Goal: Task Accomplishment & Management: Manage account settings

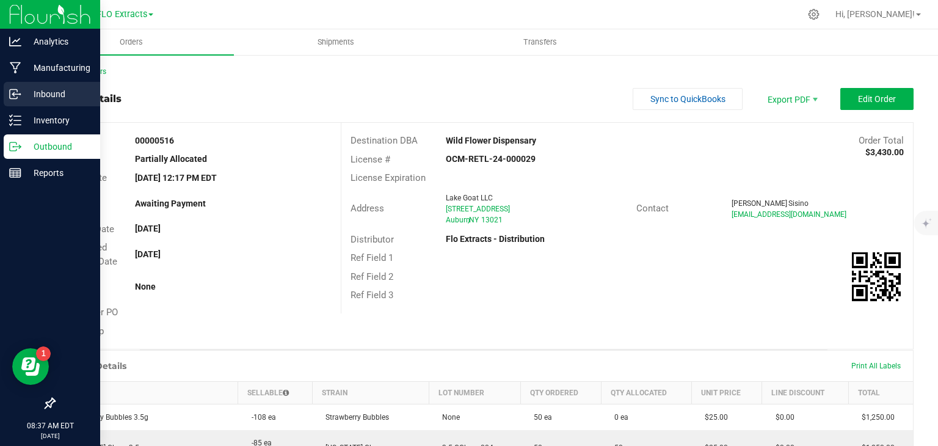
click at [43, 91] on p "Inbound" at bounding box center [57, 94] width 73 height 15
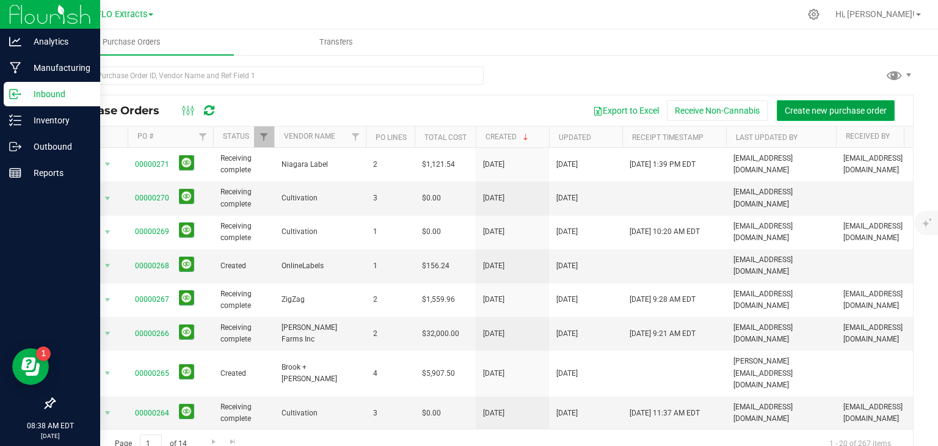
click at [824, 109] on span "Create new purchase order" at bounding box center [836, 111] width 102 height 10
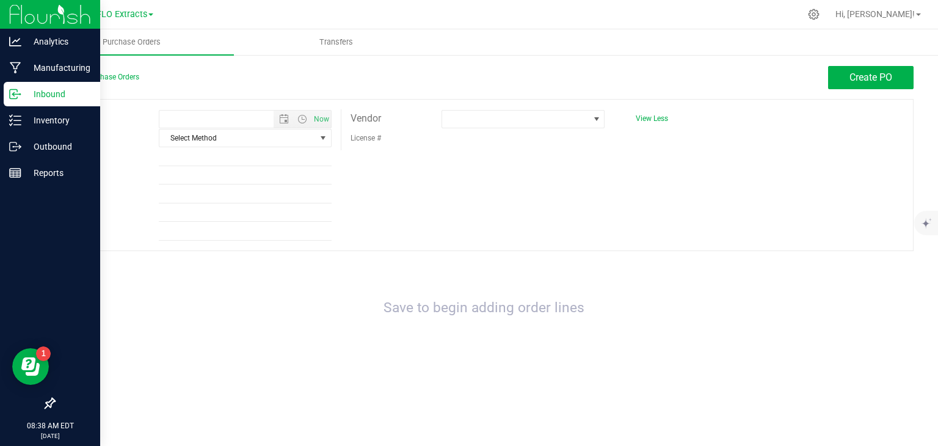
type input "[DATE] 8:38 AM"
click at [256, 140] on span "Select Method" at bounding box center [237, 137] width 156 height 17
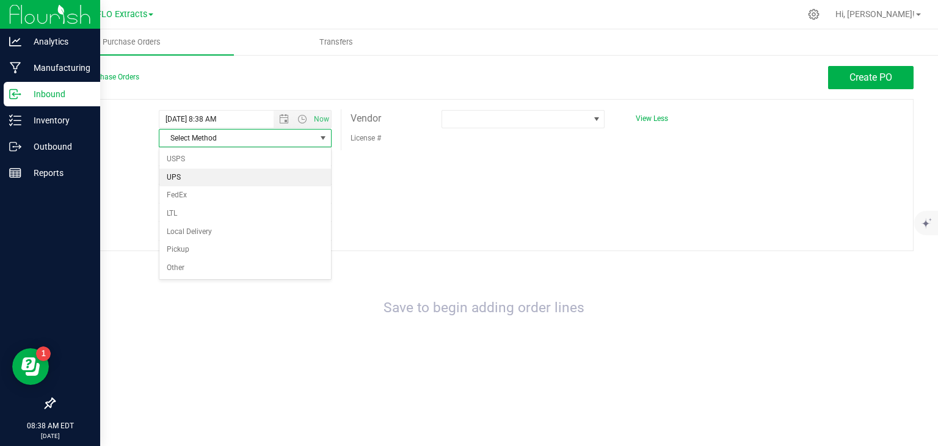
click at [212, 176] on li "UPS" at bounding box center [245, 178] width 172 height 18
click at [514, 114] on span at bounding box center [515, 119] width 147 height 17
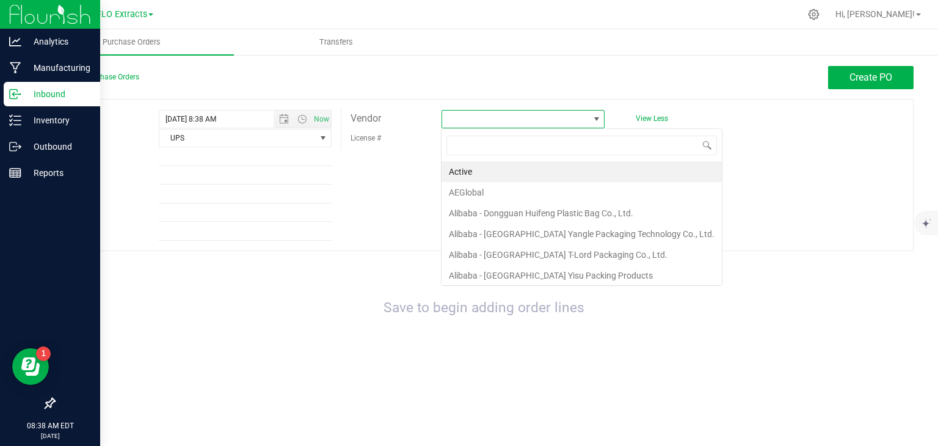
scroll to position [18, 164]
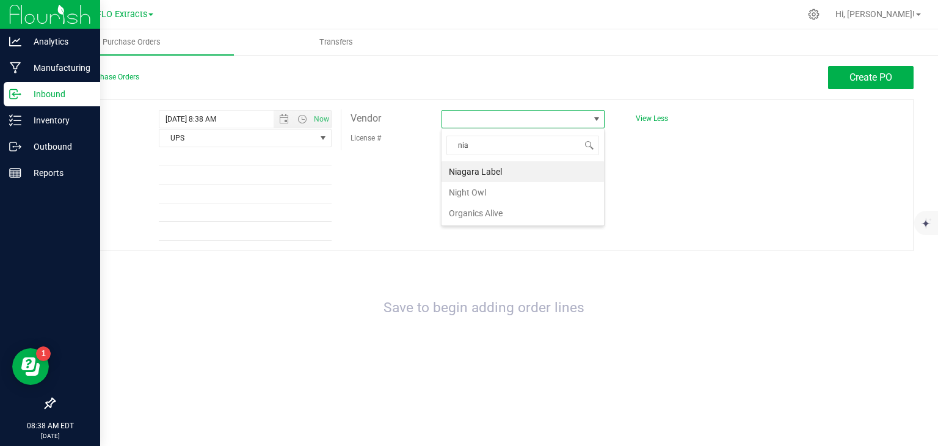
type input "niag"
click at [503, 168] on li "Niagara Label" at bounding box center [522, 171] width 162 height 21
click at [875, 74] on span "Create PO" at bounding box center [870, 77] width 43 height 12
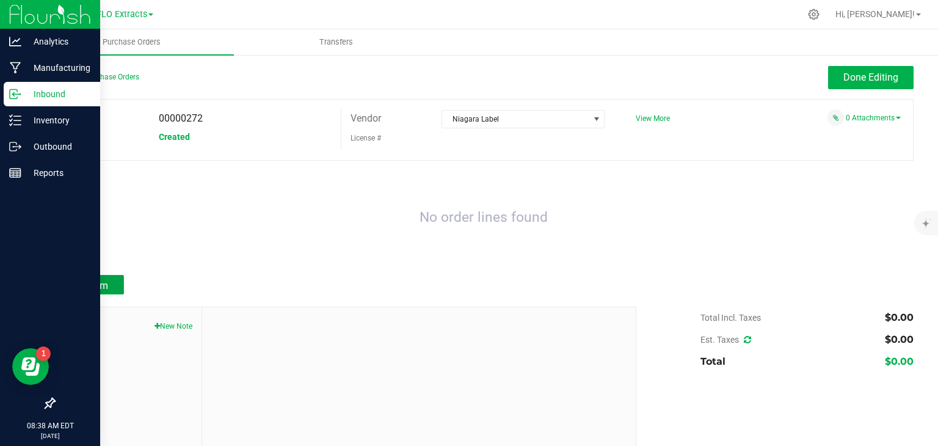
click at [100, 282] on span "Add Item" at bounding box center [89, 286] width 38 height 12
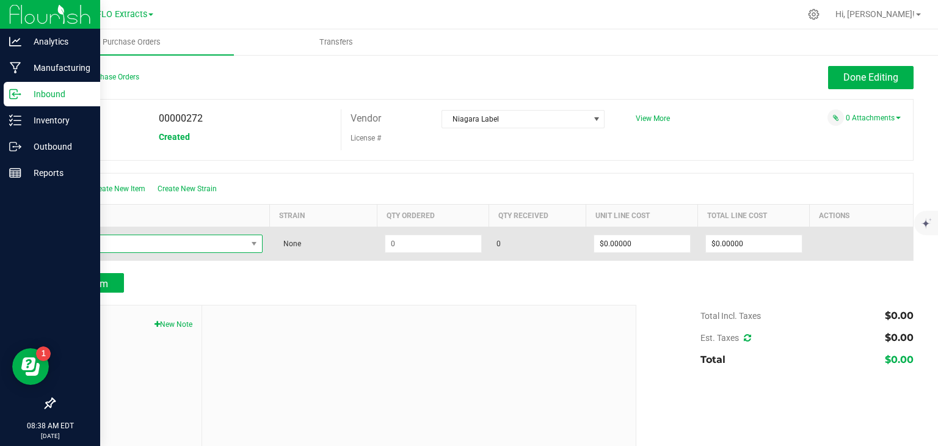
click at [176, 245] on span "NO DATA FOUND" at bounding box center [155, 243] width 184 height 17
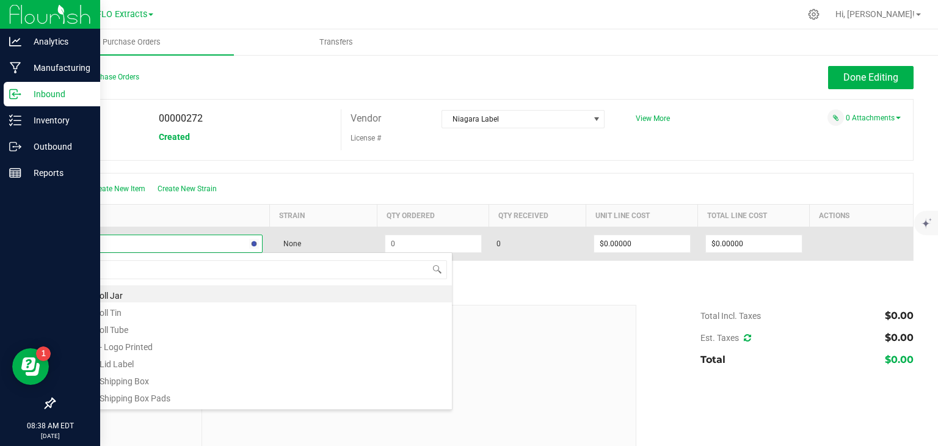
type input "tincture"
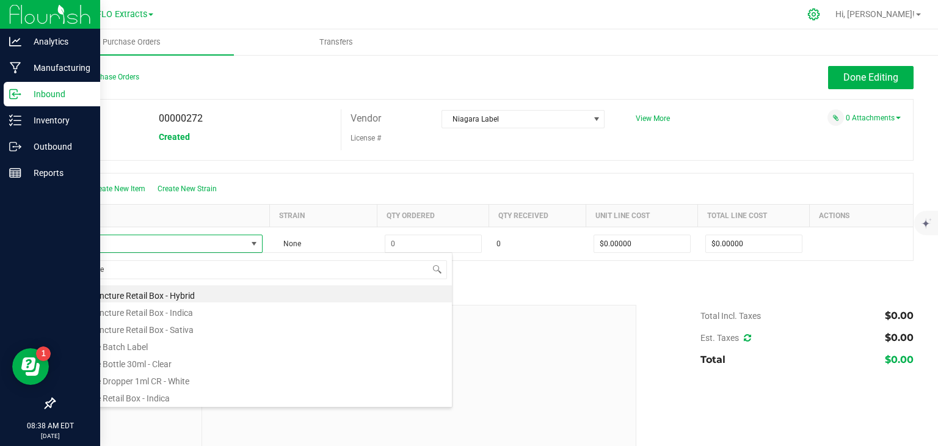
click at [820, 14] on icon at bounding box center [813, 14] width 13 height 13
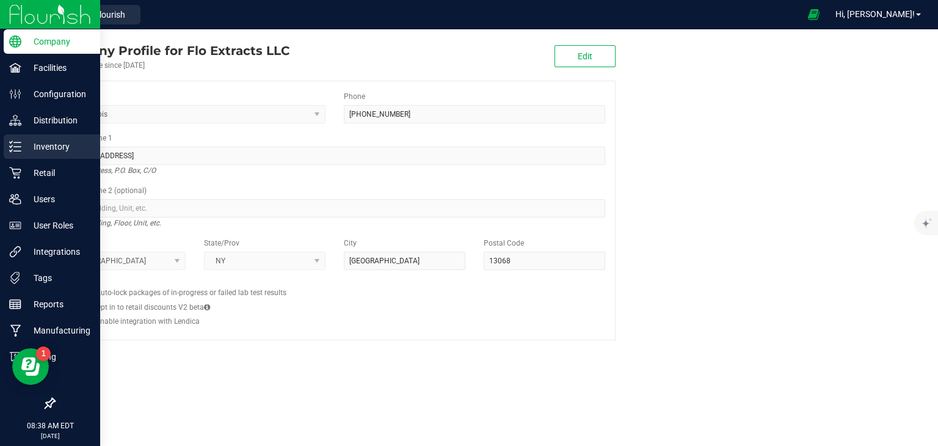
click at [22, 145] on p "Inventory" at bounding box center [57, 146] width 73 height 15
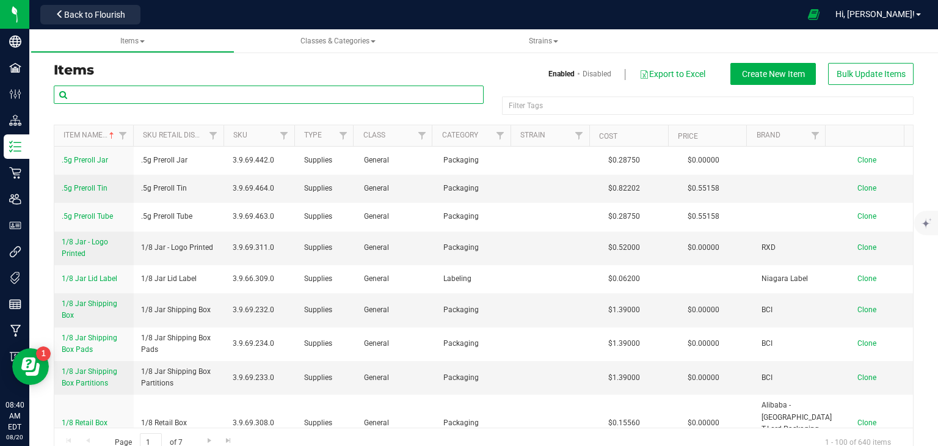
click at [178, 91] on input "text" at bounding box center [269, 94] width 430 height 18
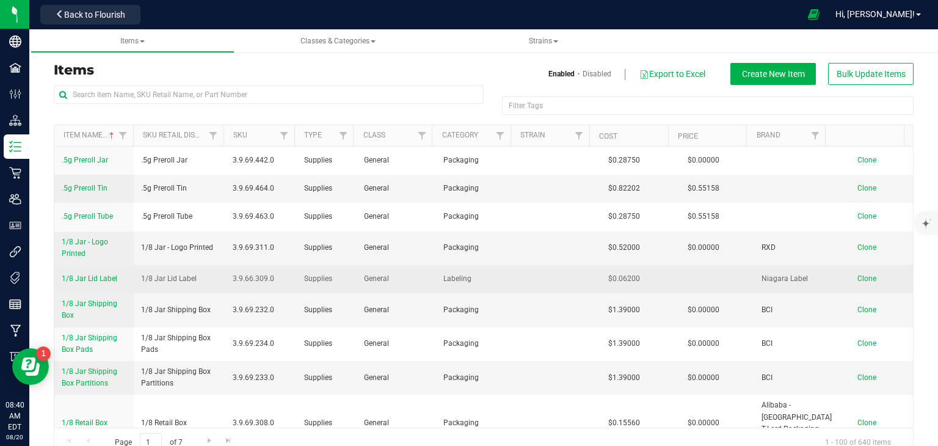
click at [857, 277] on span "Clone" at bounding box center [866, 278] width 19 height 9
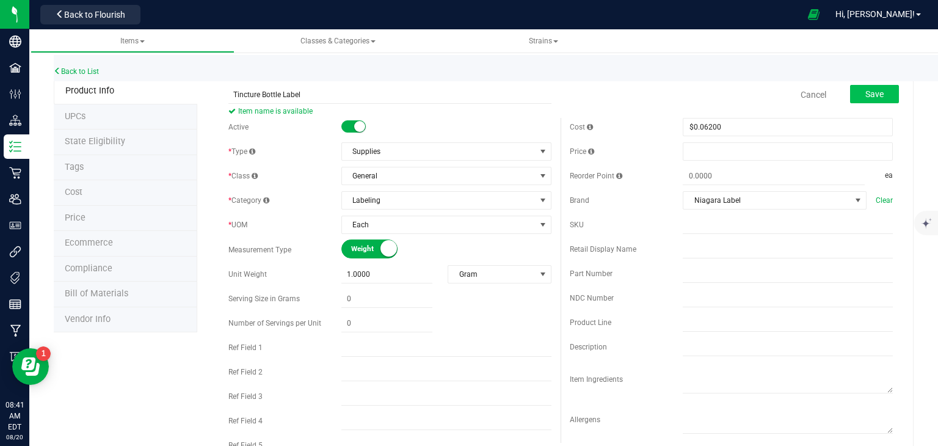
type input "Tincture Bottle Label"
click at [865, 94] on span "Save" at bounding box center [874, 94] width 18 height 10
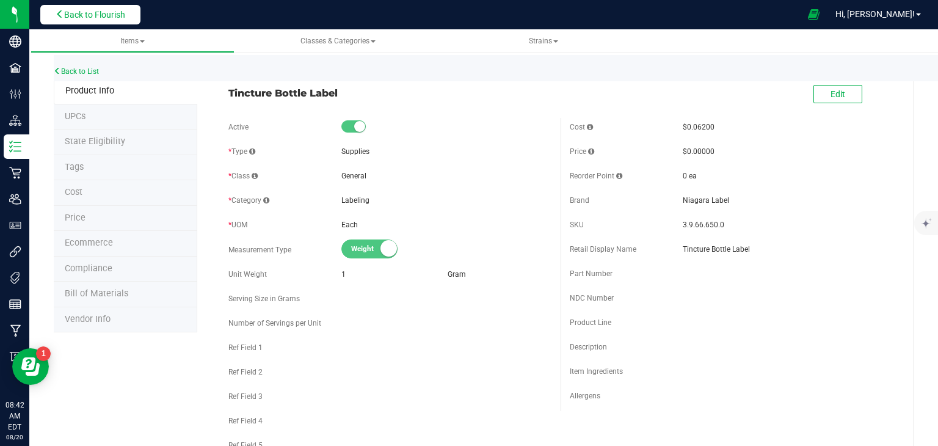
click at [85, 15] on span "Back to Flourish" at bounding box center [94, 15] width 61 height 10
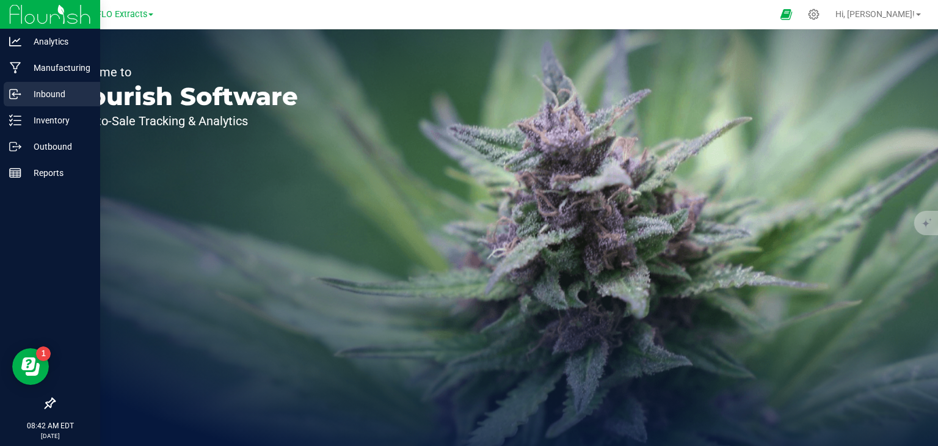
click at [27, 92] on p "Inbound" at bounding box center [57, 94] width 73 height 15
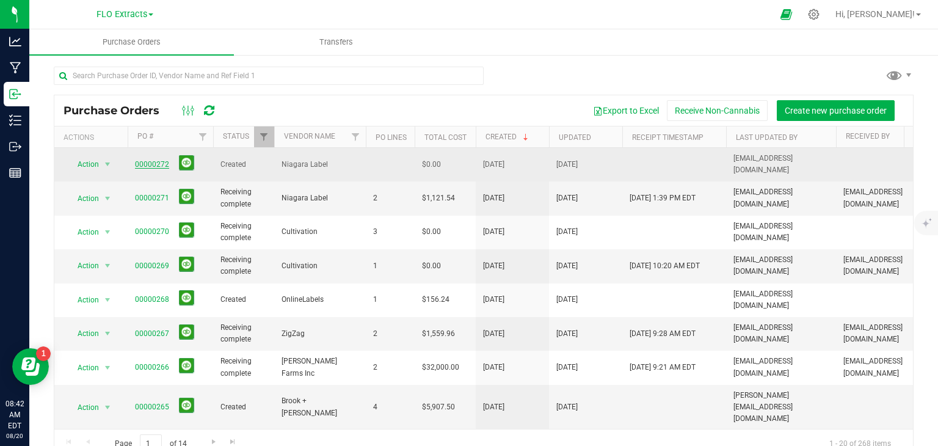
click at [161, 161] on link "00000272" at bounding box center [152, 164] width 34 height 9
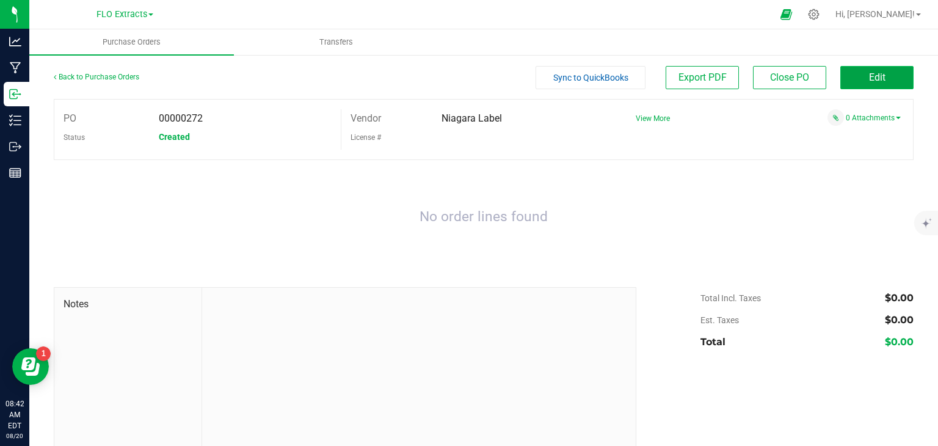
click at [855, 79] on button "Edit" at bounding box center [876, 77] width 73 height 23
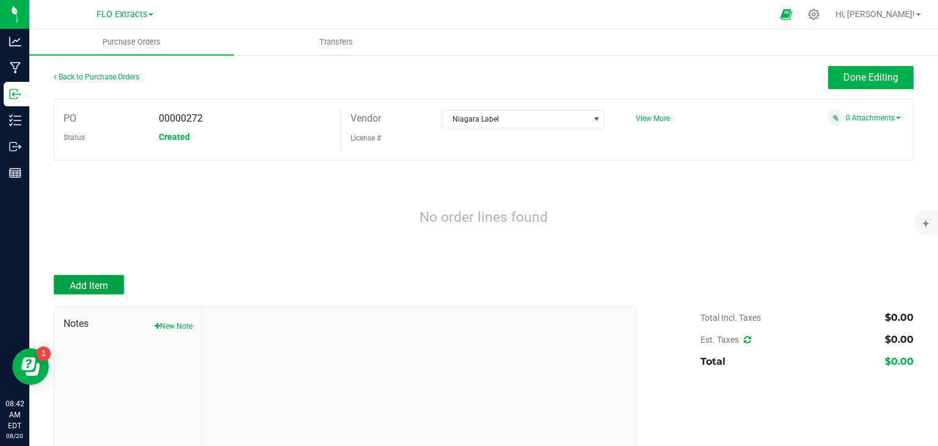
click at [93, 281] on span "Add Item" at bounding box center [89, 286] width 38 height 12
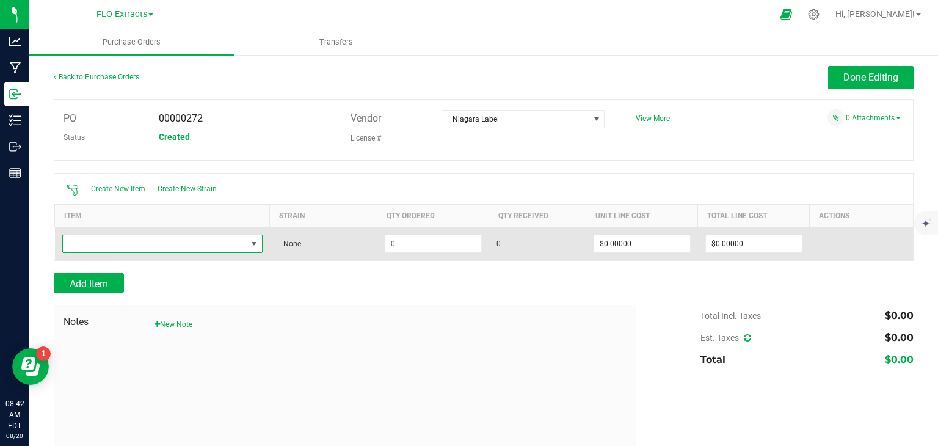
click at [136, 244] on span "NO DATA FOUND" at bounding box center [155, 243] width 184 height 17
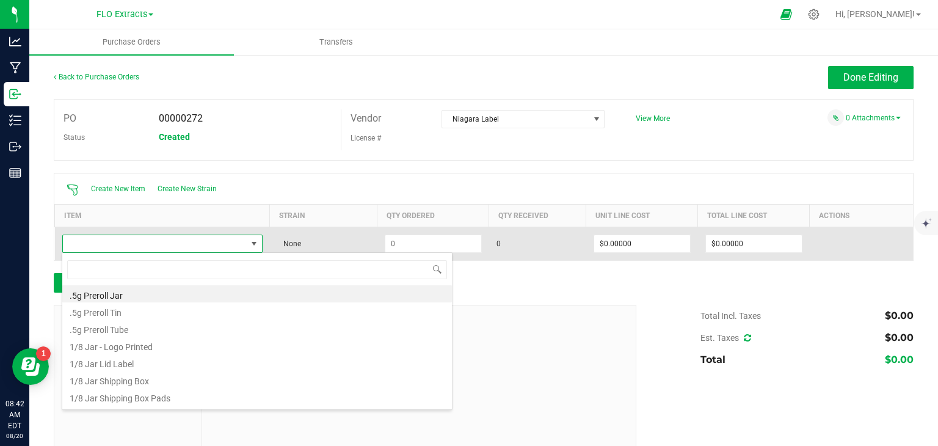
scroll to position [18, 196]
type input "tinctu"
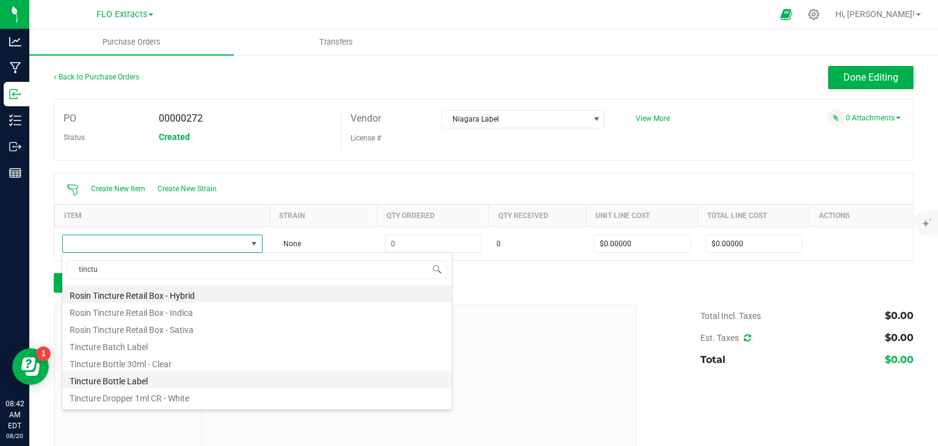
click at [128, 381] on li "Tincture Bottle Label" at bounding box center [257, 379] width 390 height 17
type input "$0.06200"
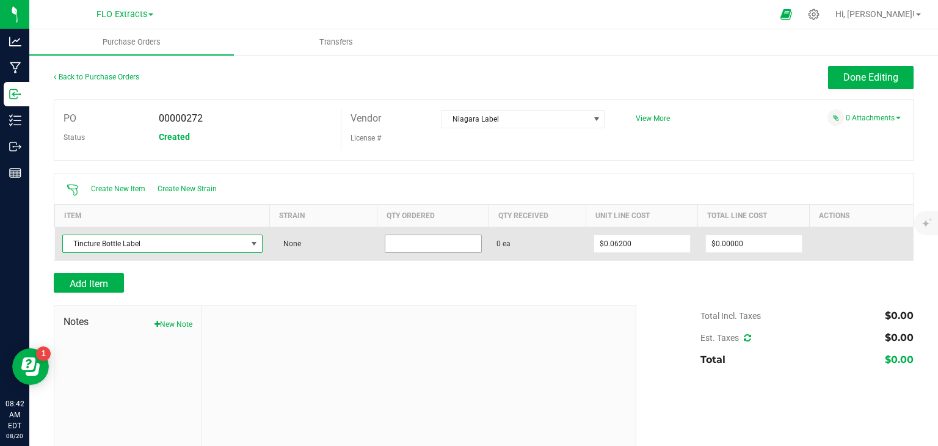
click at [408, 246] on input at bounding box center [433, 243] width 96 height 17
type input "2410 ea"
type input "0.062"
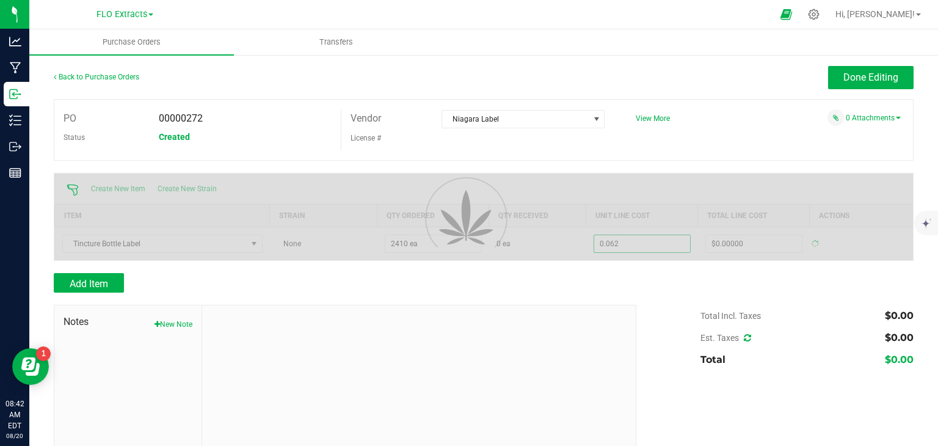
type input "$149.42000"
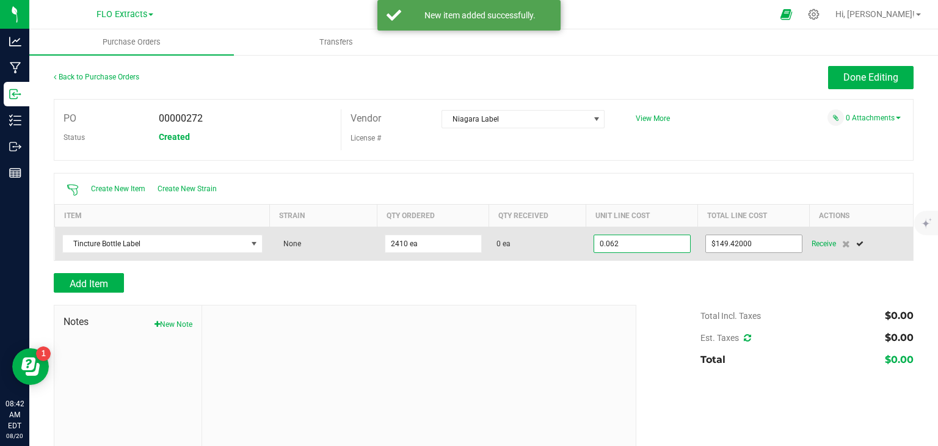
type input "$0.06200"
type input "149.42"
click at [752, 240] on input "149.42" at bounding box center [753, 243] width 96 height 17
type input "2410"
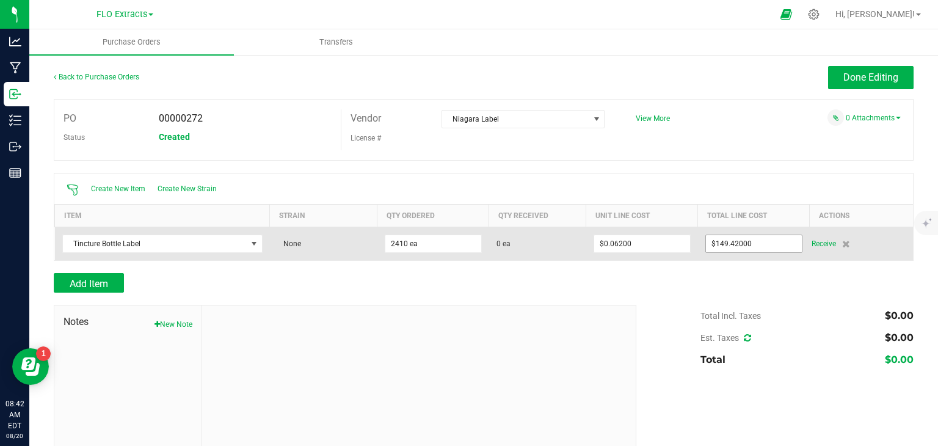
type input "149.42"
type input "0.062"
type input "2410"
type input "$149.42000"
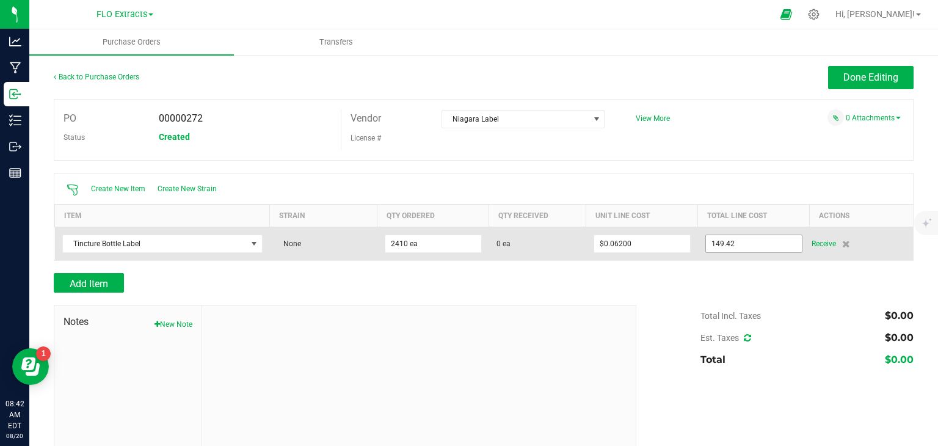
click at [734, 236] on input "149.42" at bounding box center [754, 243] width 96 height 17
type input "$584.89000"
type input "2410"
type input "$0.24269"
click at [816, 241] on span "Receive" at bounding box center [823, 243] width 24 height 15
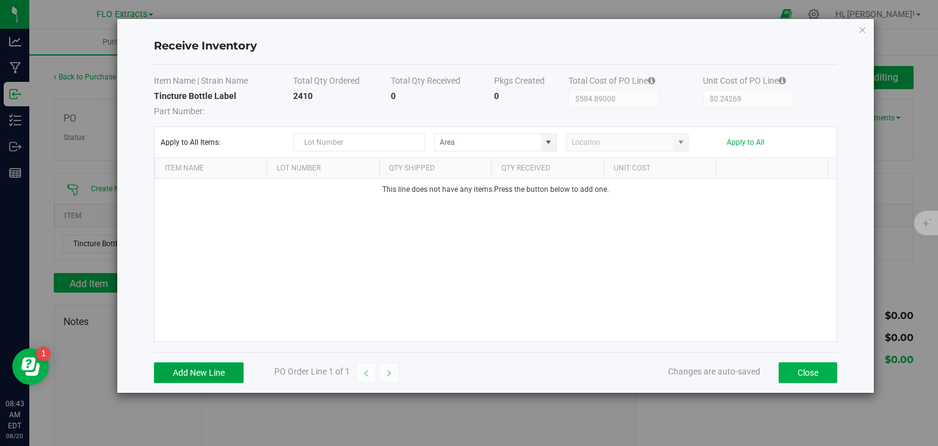
click at [181, 371] on button "Add New Line" at bounding box center [199, 372] width 90 height 21
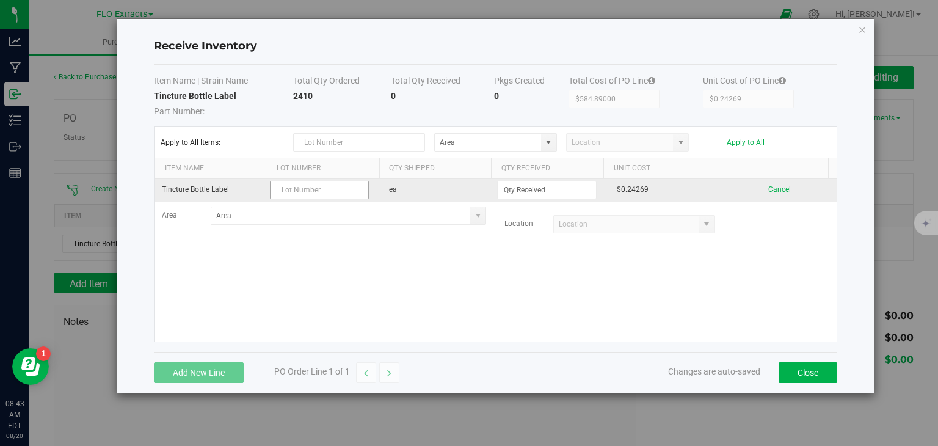
type input "I"
type input "JTP - INDICA"
type input "10 ea"
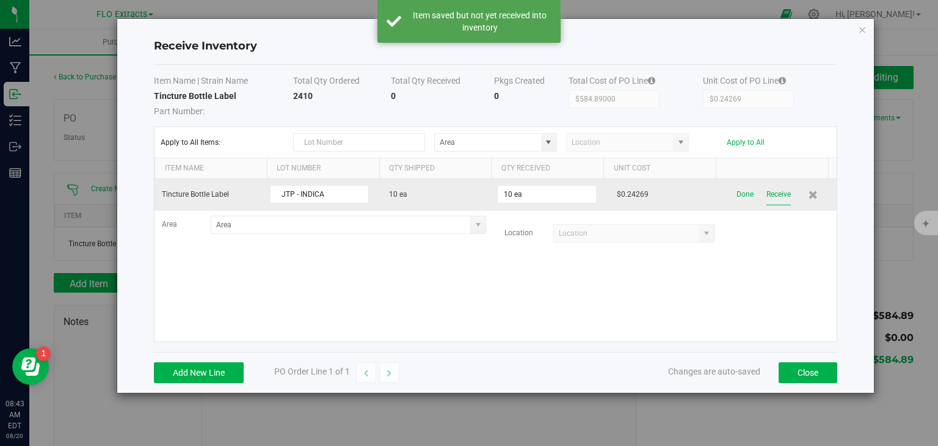
click at [774, 189] on button "Receive" at bounding box center [778, 194] width 24 height 21
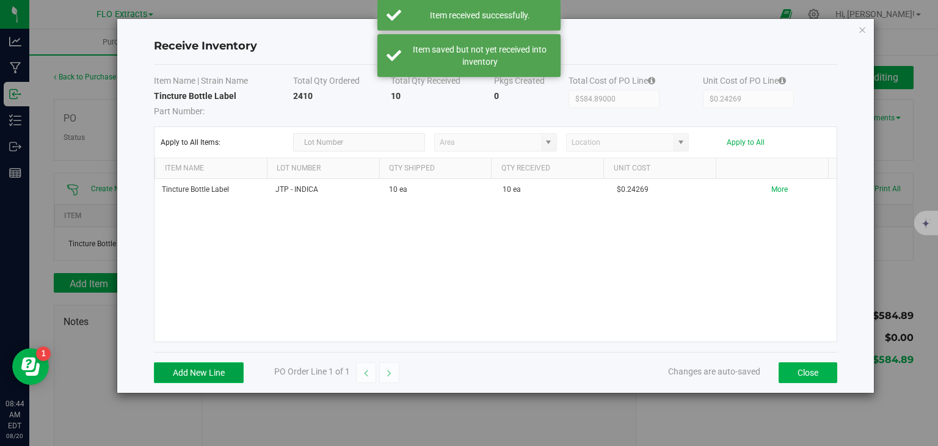
click at [198, 376] on button "Add New Line" at bounding box center [199, 372] width 90 height 21
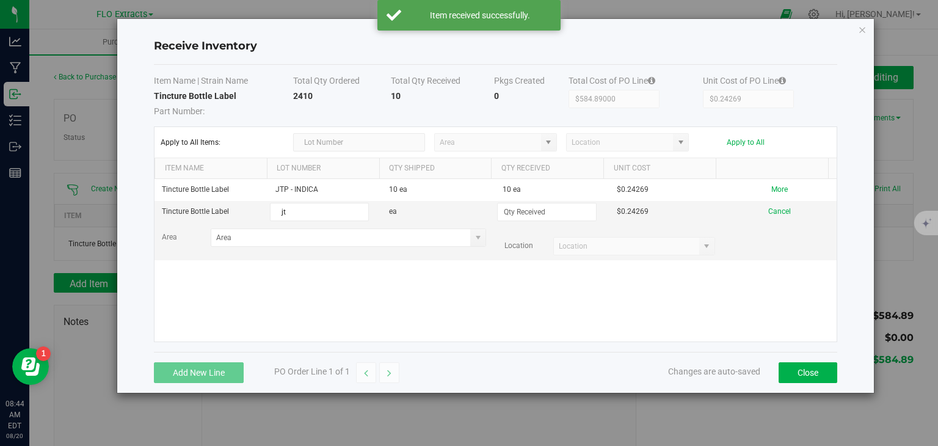
type input "j"
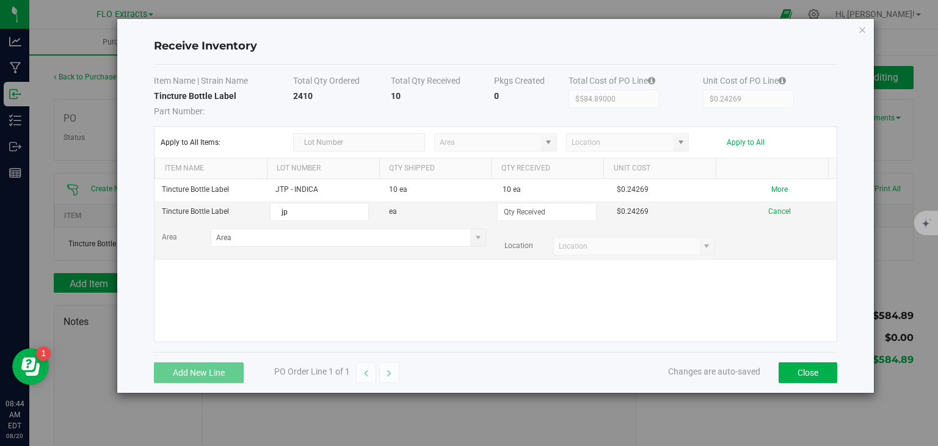
type input "j"
type input "JTP - SATIVA"
type input "1200 ea"
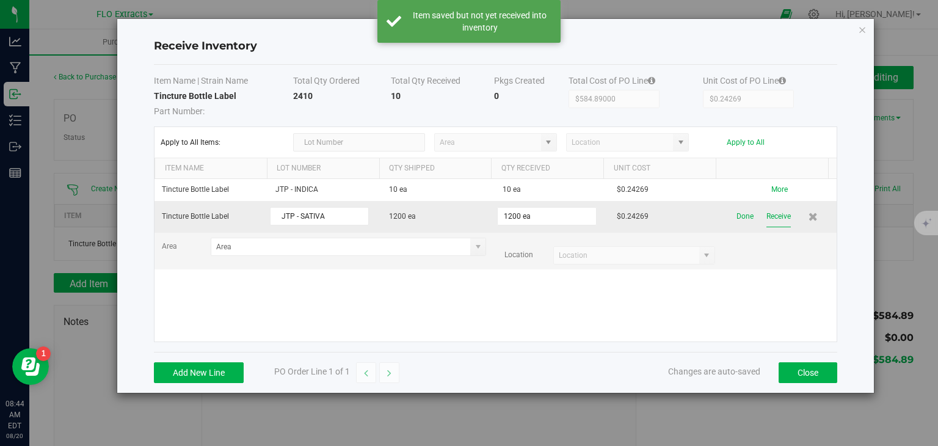
click at [775, 213] on button "Receive" at bounding box center [778, 216] width 24 height 21
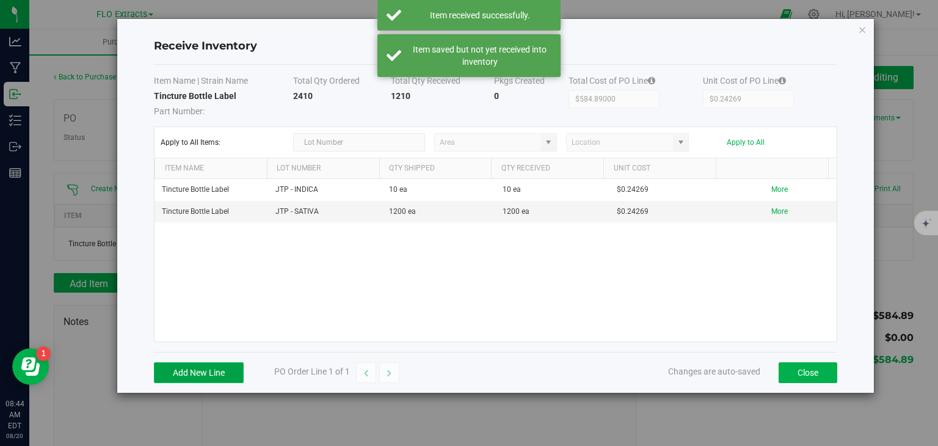
click at [183, 376] on button "Add New Line" at bounding box center [199, 372] width 90 height 21
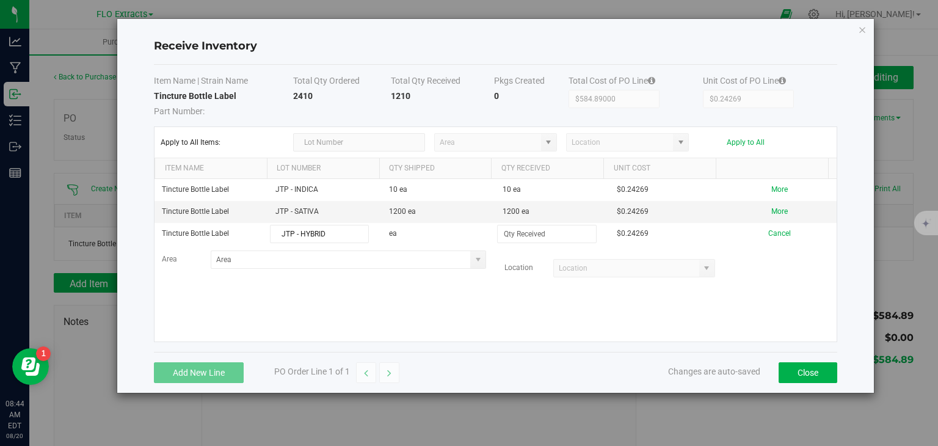
type input "JTP - HYBRID"
type input "1200 ea"
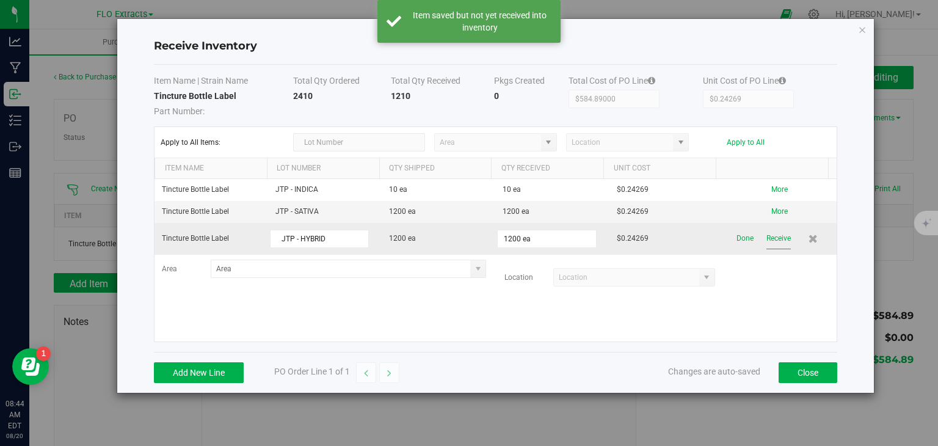
click at [766, 235] on button "Receive" at bounding box center [778, 238] width 24 height 21
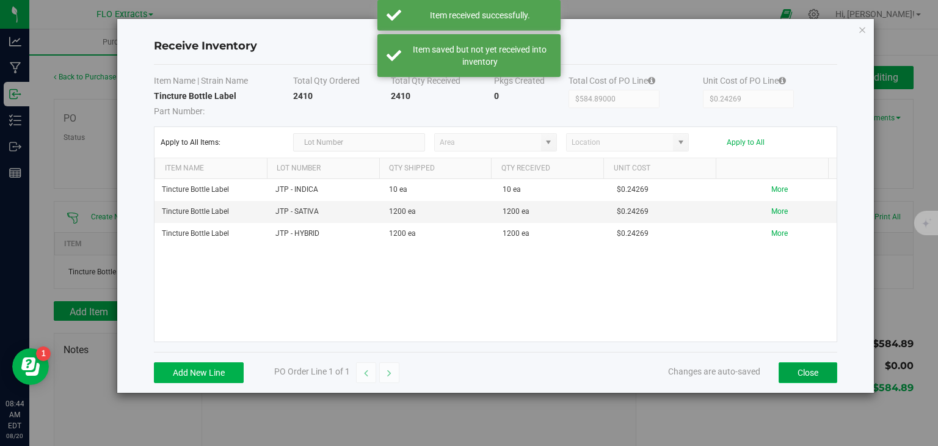
click at [813, 369] on button "Close" at bounding box center [807, 372] width 59 height 21
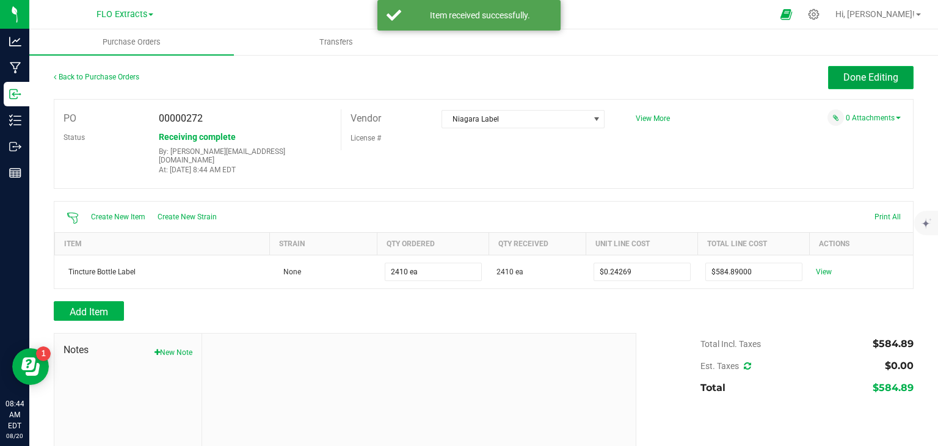
click at [873, 82] on span "Done Editing" at bounding box center [870, 77] width 55 height 12
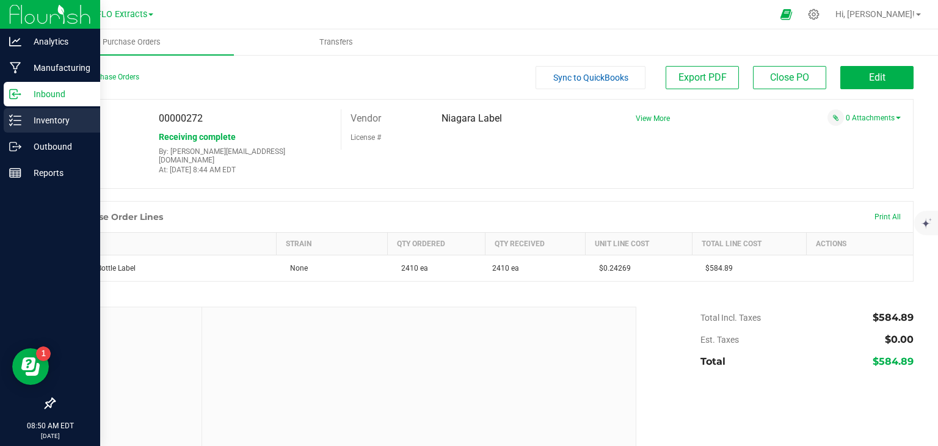
click at [62, 120] on p "Inventory" at bounding box center [57, 120] width 73 height 15
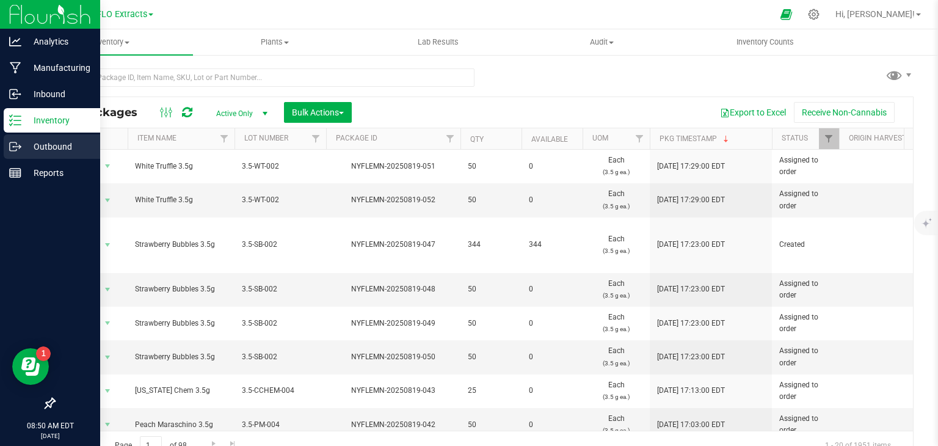
click at [20, 146] on icon at bounding box center [20, 146] width 2 height 2
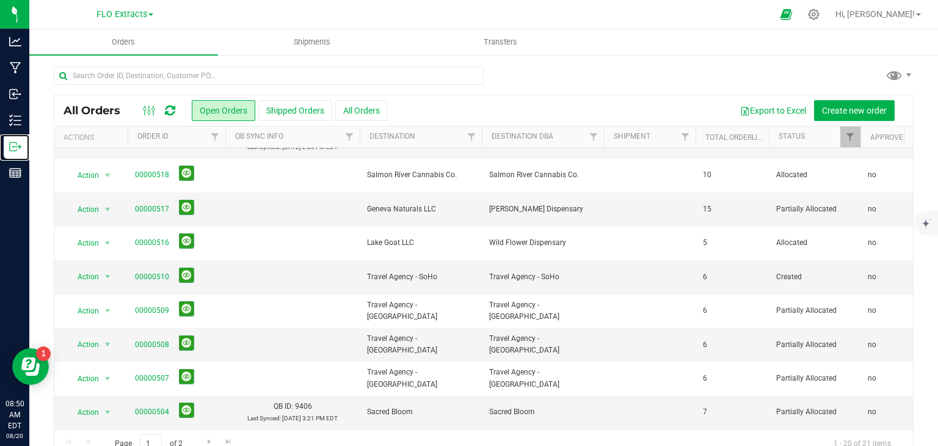
scroll to position [341, 0]
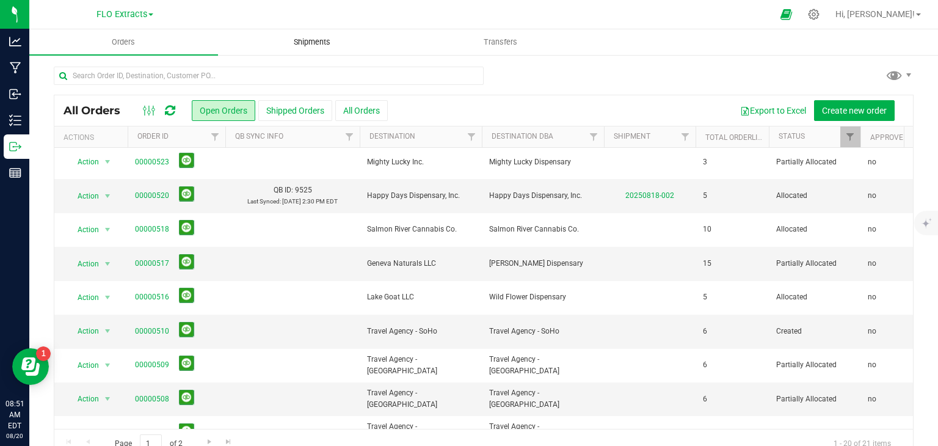
click at [315, 45] on span "Shipments" at bounding box center [312, 42] width 70 height 11
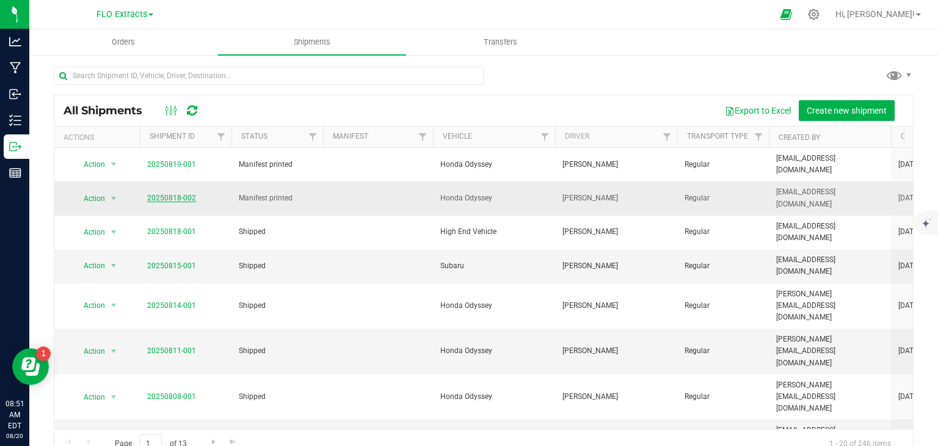
click at [187, 192] on span "20250818-002" at bounding box center [171, 198] width 49 height 12
click at [186, 194] on link "20250818-002" at bounding box center [171, 198] width 49 height 9
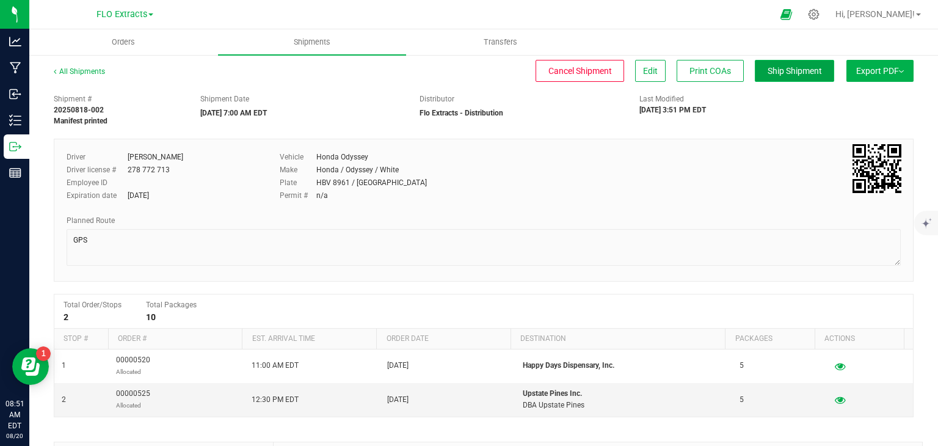
click at [768, 74] on span "Ship Shipment" at bounding box center [795, 71] width 54 height 10
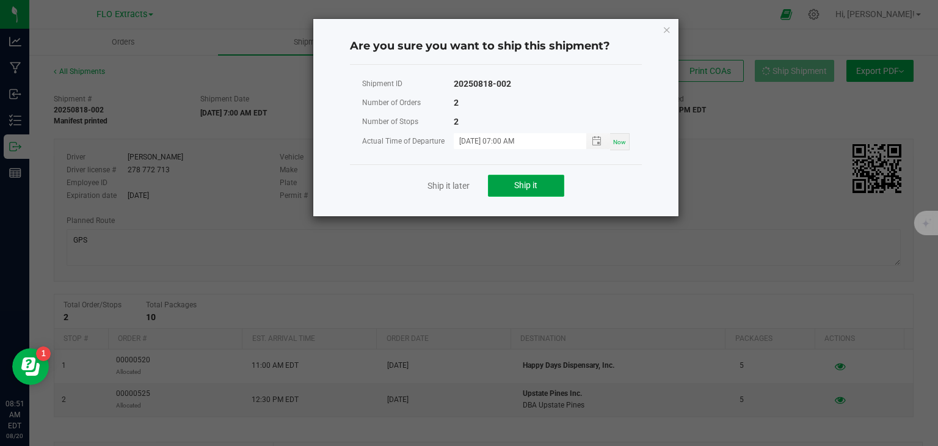
click at [507, 185] on button "Ship it" at bounding box center [526, 186] width 76 height 22
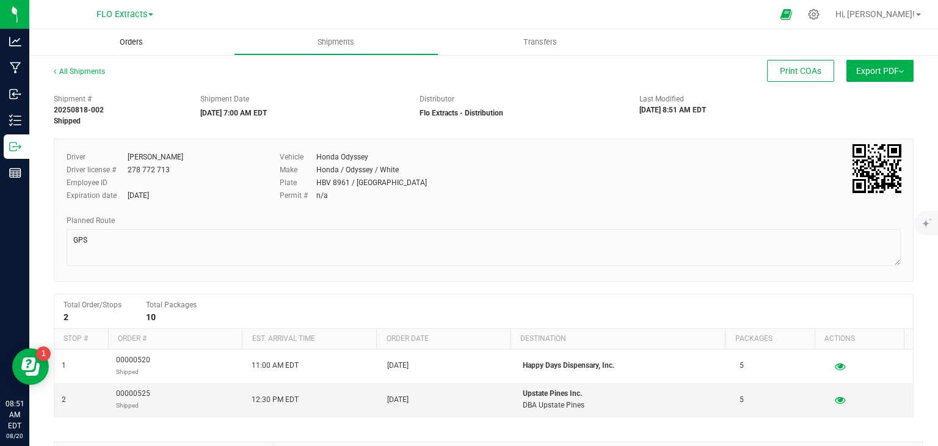
click at [125, 44] on span "Orders" at bounding box center [131, 42] width 56 height 11
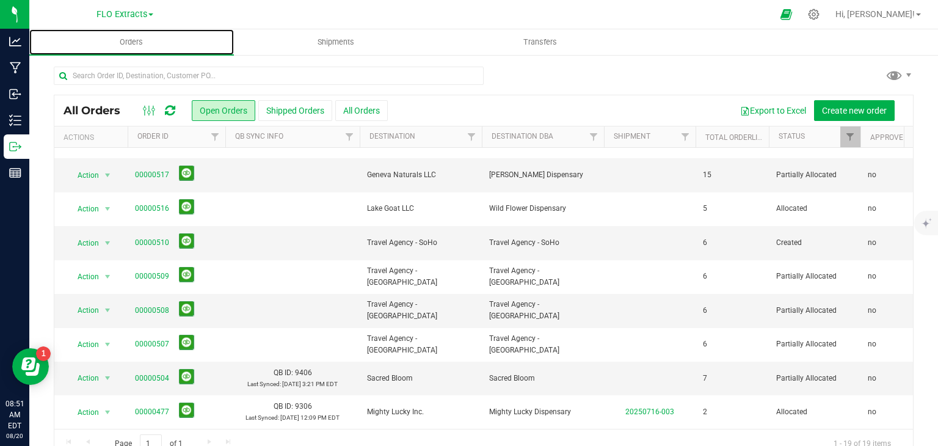
scroll to position [368, 0]
click at [164, 372] on link "00000504" at bounding box center [152, 378] width 34 height 12
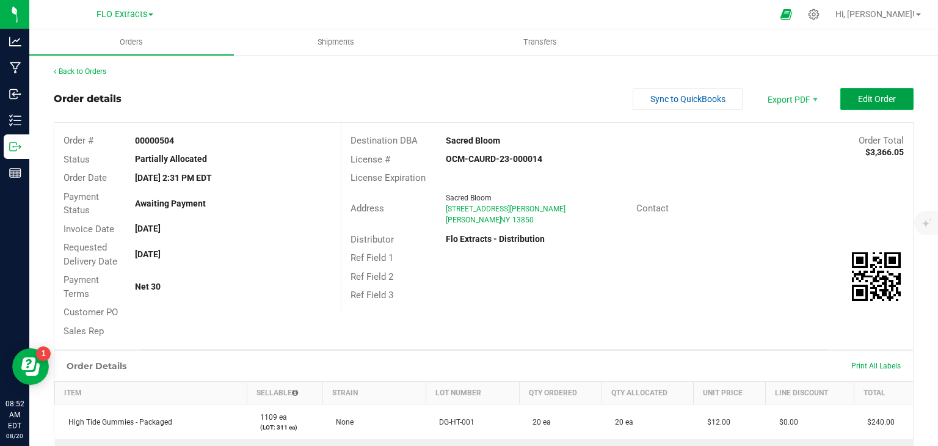
click at [882, 94] on span "Edit Order" at bounding box center [877, 99] width 38 height 10
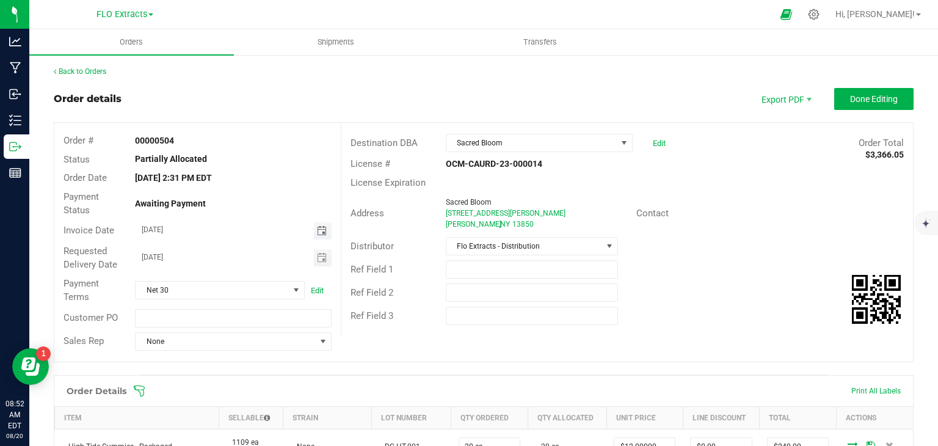
click at [320, 228] on span "Toggle calendar" at bounding box center [322, 231] width 10 height 10
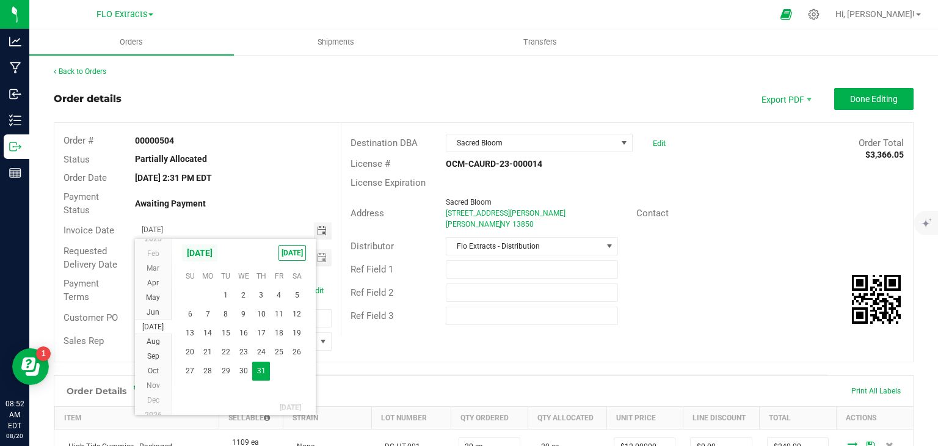
click at [217, 251] on span "[DATE]" at bounding box center [199, 253] width 37 height 18
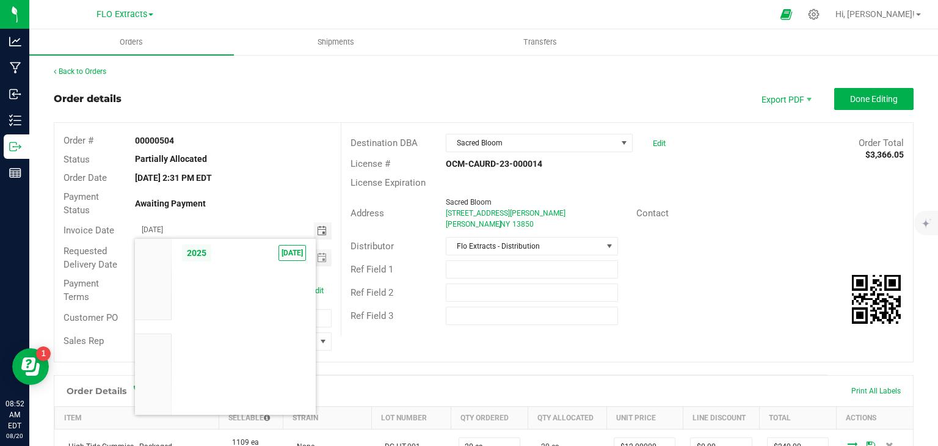
scroll to position [11632, 0]
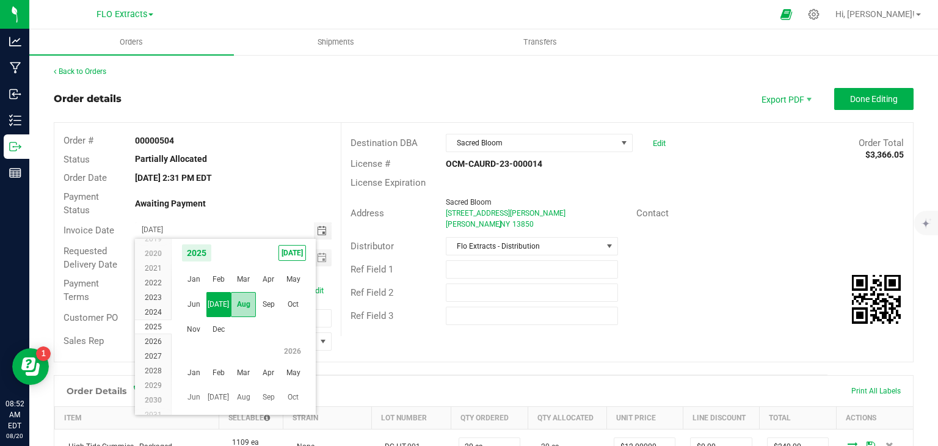
click at [252, 308] on span "Aug" at bounding box center [243, 304] width 25 height 25
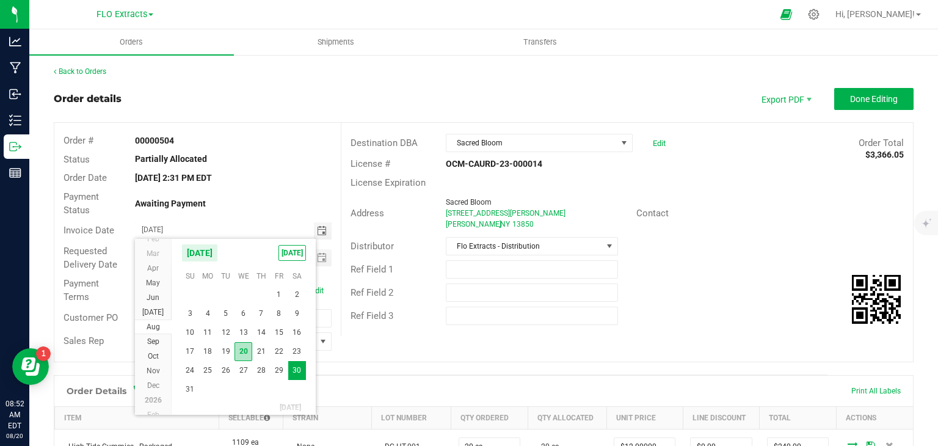
click at [242, 347] on span "20" at bounding box center [243, 351] width 18 height 19
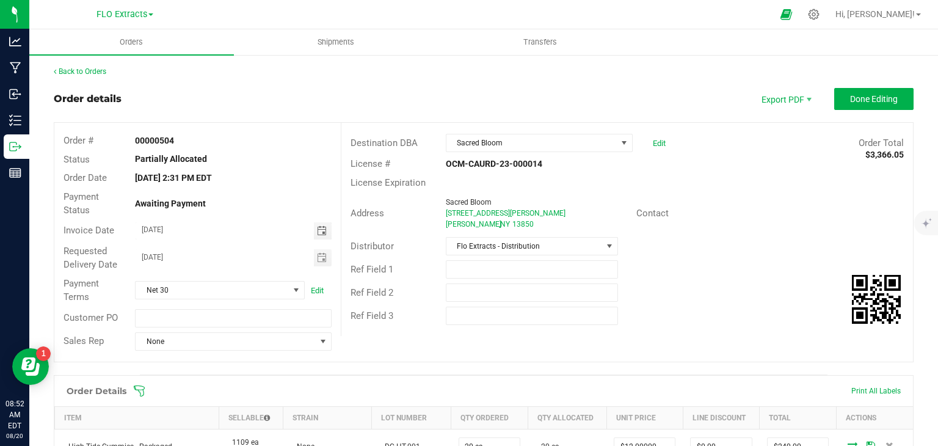
type input "[DATE]"
click at [318, 259] on span "Toggle calendar" at bounding box center [322, 258] width 10 height 10
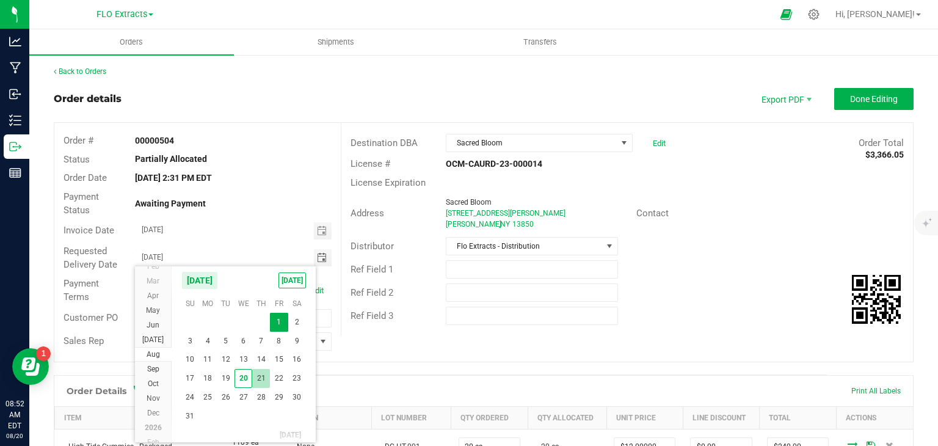
click at [258, 374] on span "21" at bounding box center [261, 378] width 18 height 19
type input "[DATE]"
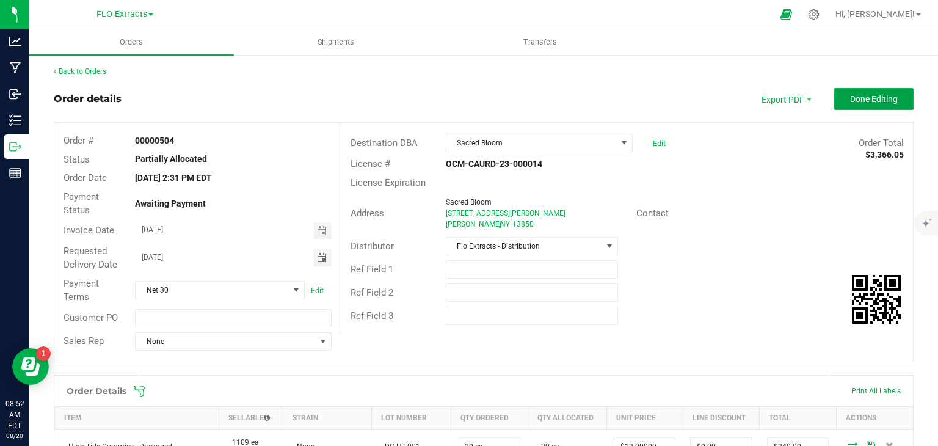
click at [865, 100] on span "Done Editing" at bounding box center [874, 99] width 48 height 10
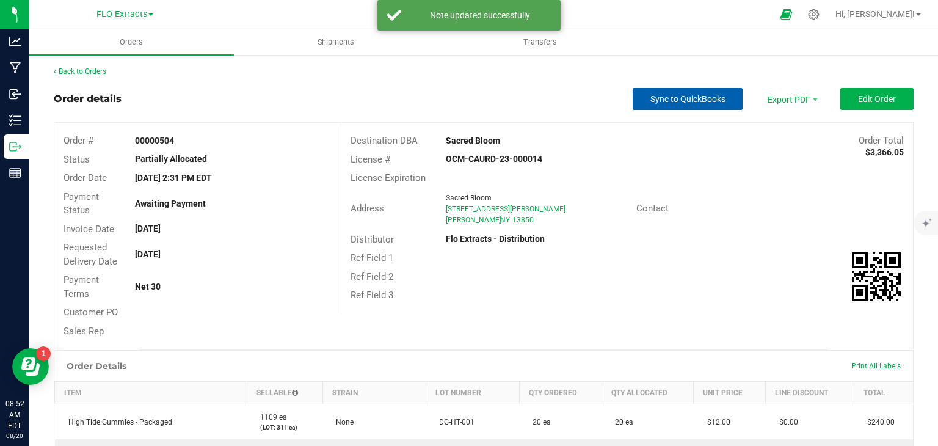
click at [678, 101] on span "Sync to QuickBooks" at bounding box center [687, 99] width 75 height 10
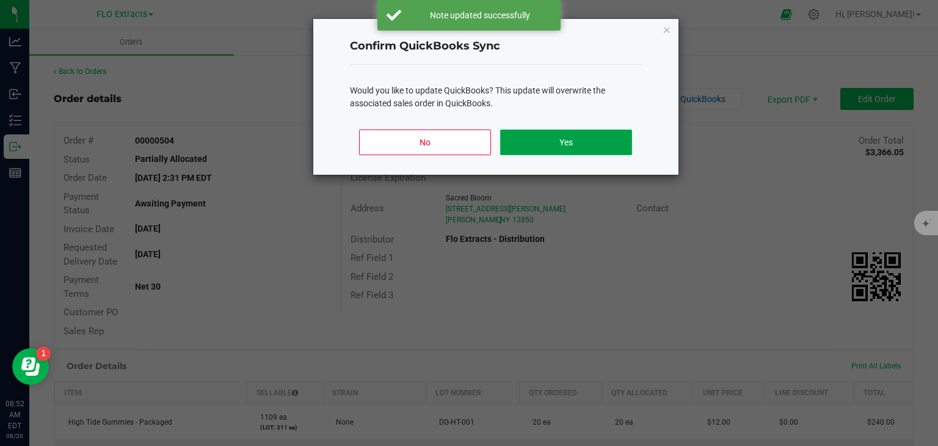
click at [572, 137] on button "Yes" at bounding box center [565, 142] width 131 height 26
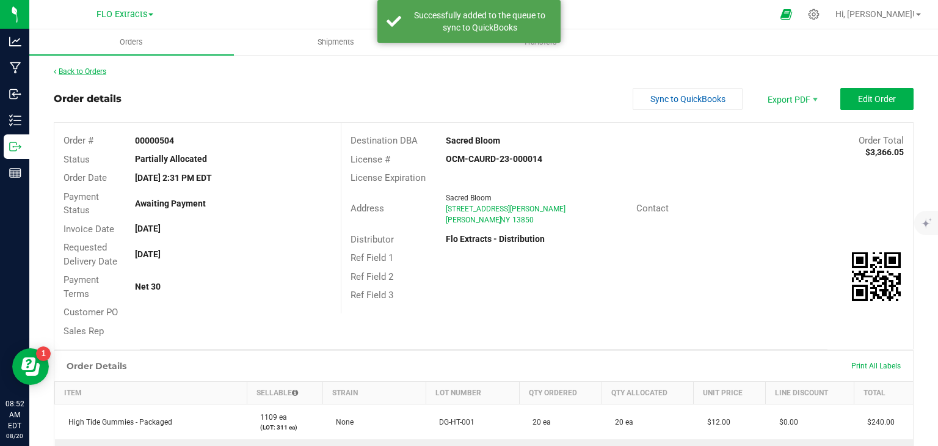
click at [81, 71] on link "Back to Orders" at bounding box center [80, 71] width 53 height 9
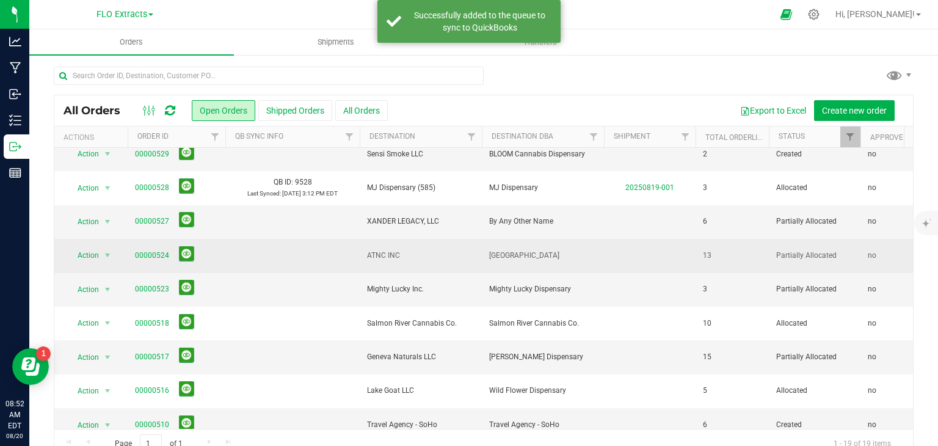
scroll to position [183, 0]
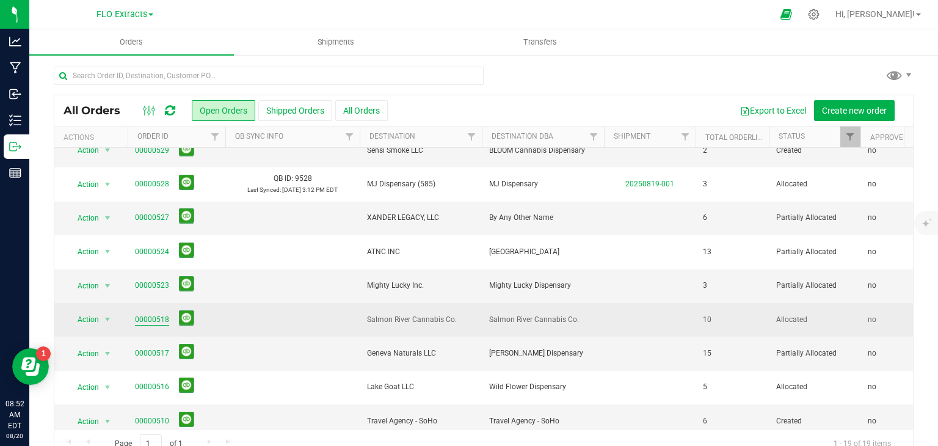
click at [151, 317] on link "00000518" at bounding box center [152, 320] width 34 height 12
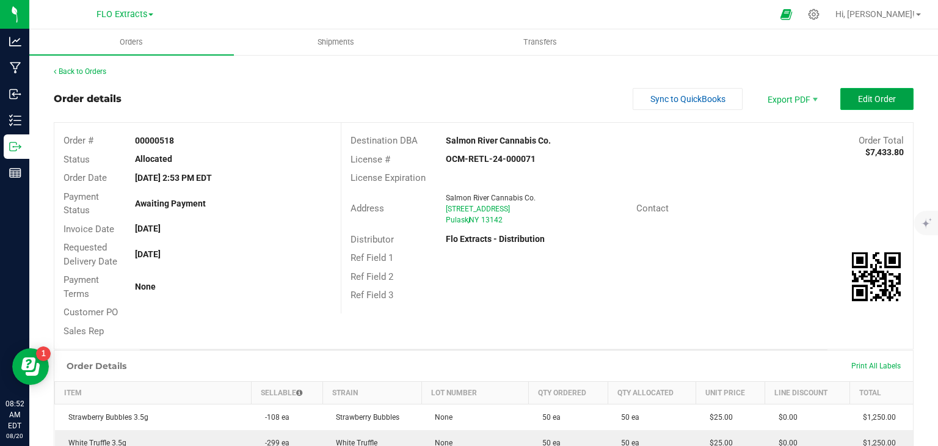
click at [859, 100] on span "Edit Order" at bounding box center [877, 99] width 38 height 10
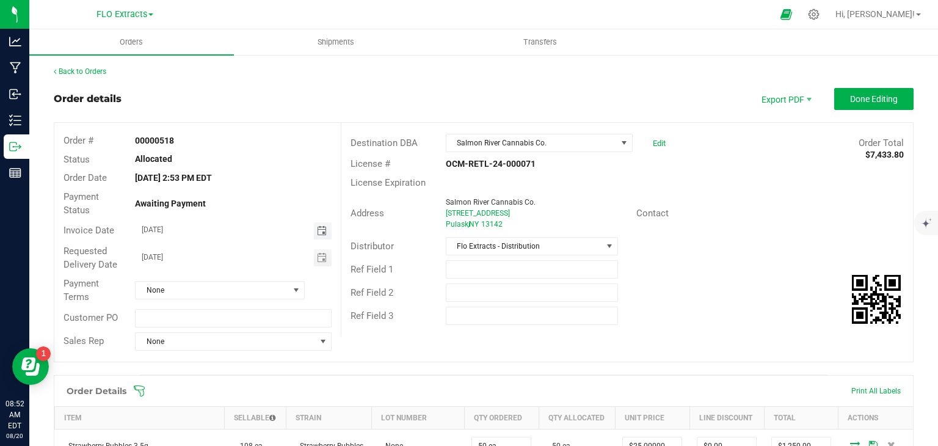
click at [320, 233] on span "Toggle calendar" at bounding box center [322, 231] width 10 height 10
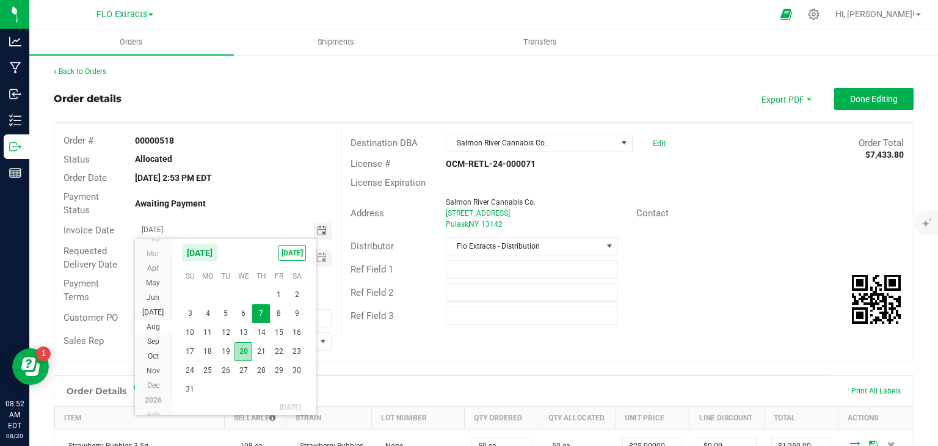
click at [241, 348] on span "20" at bounding box center [243, 351] width 18 height 19
type input "[DATE]"
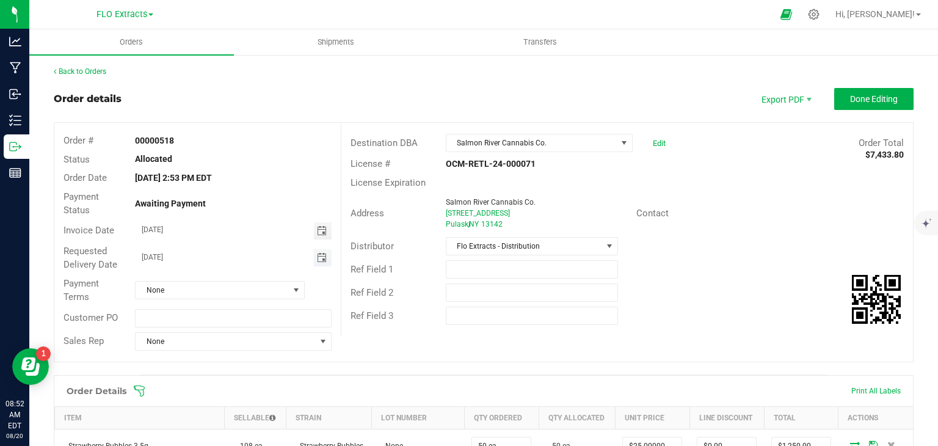
click at [318, 260] on span "Toggle calendar" at bounding box center [322, 258] width 10 height 10
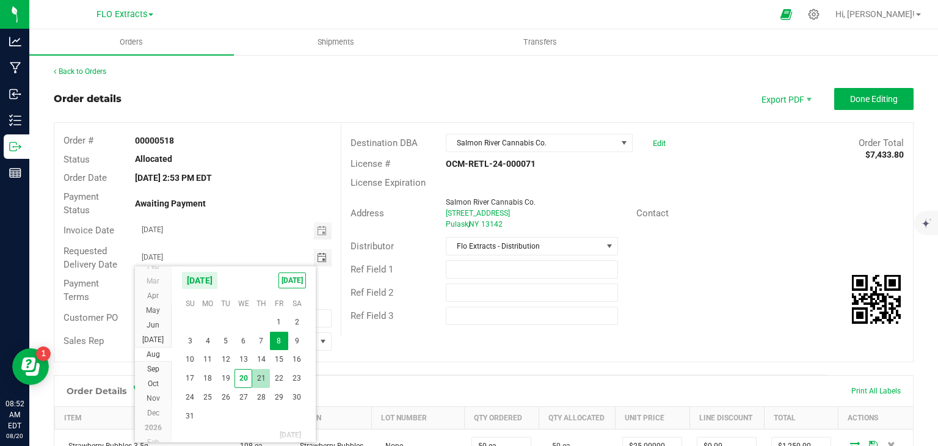
click at [264, 376] on span "21" at bounding box center [261, 378] width 18 height 19
type input "[DATE]"
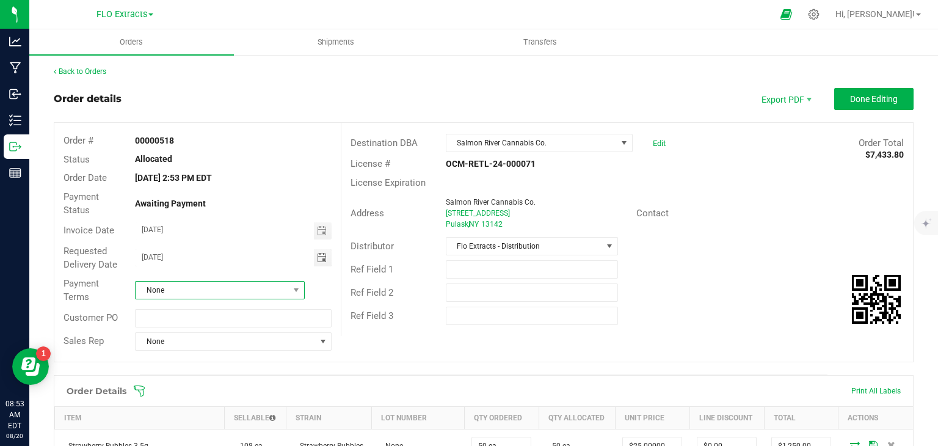
click at [236, 283] on span "None" at bounding box center [212, 289] width 153 height 17
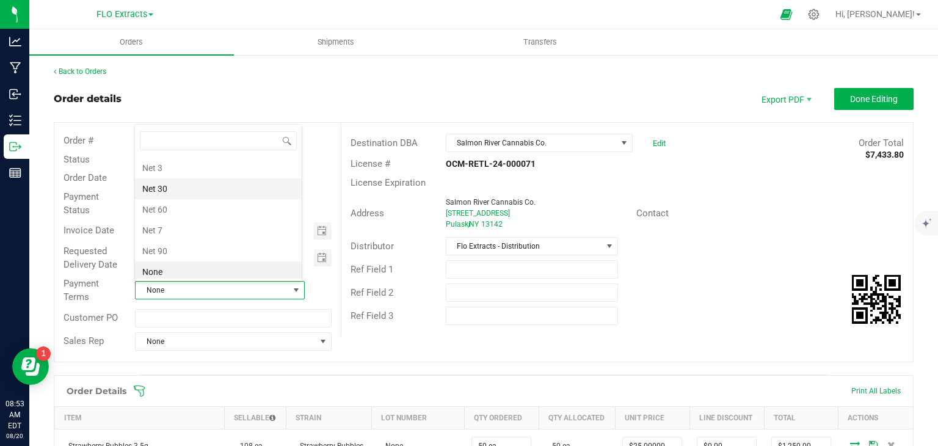
click at [197, 191] on li "Net 30" at bounding box center [218, 188] width 167 height 21
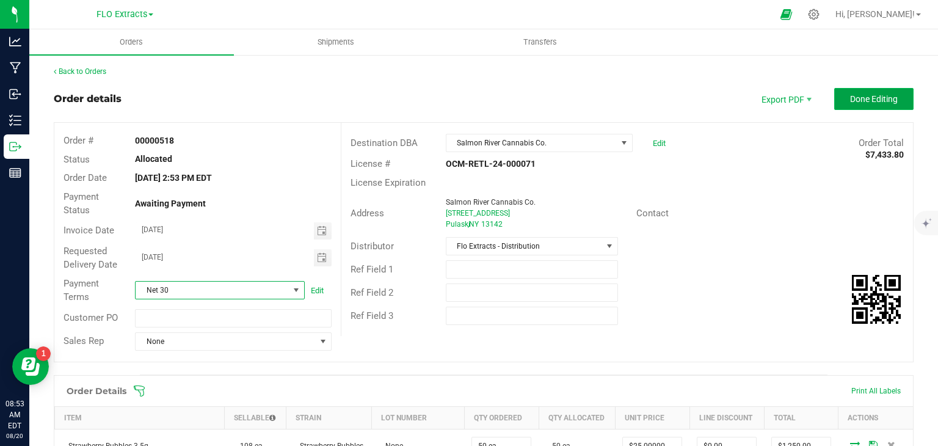
click at [872, 95] on span "Done Editing" at bounding box center [874, 99] width 48 height 10
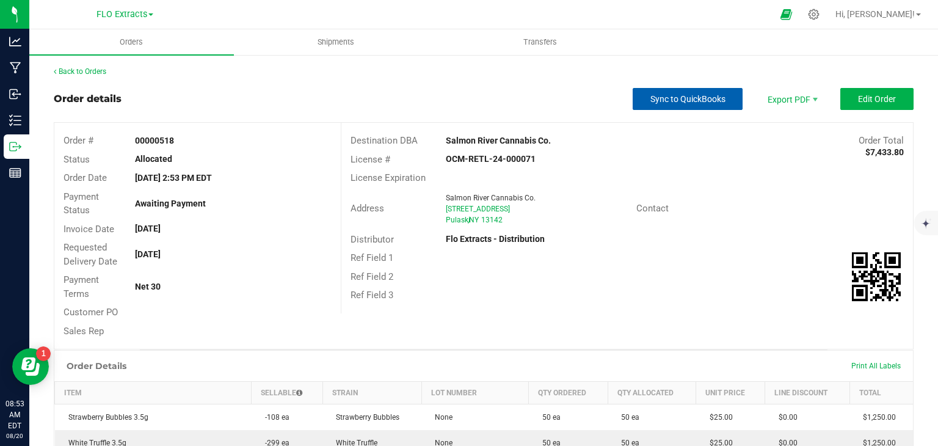
click at [678, 95] on span "Sync to QuickBooks" at bounding box center [687, 99] width 75 height 10
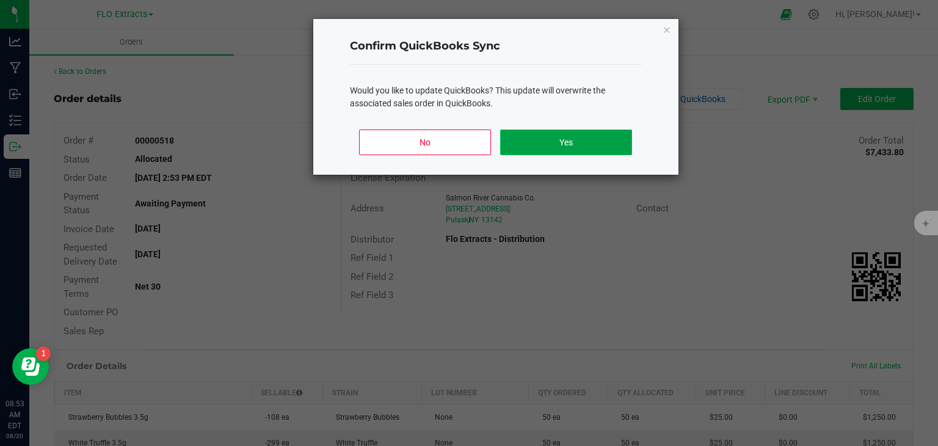
click at [559, 137] on button "Yes" at bounding box center [565, 142] width 131 height 26
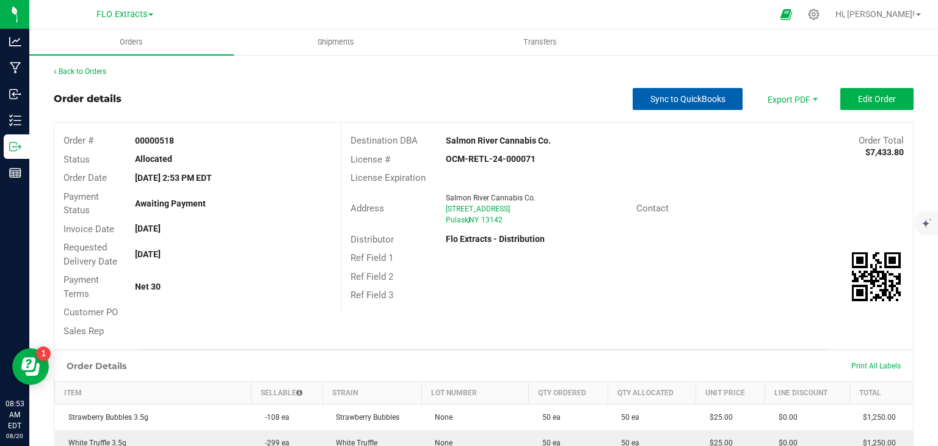
click at [660, 92] on button "Sync to QuickBooks" at bounding box center [688, 99] width 110 height 22
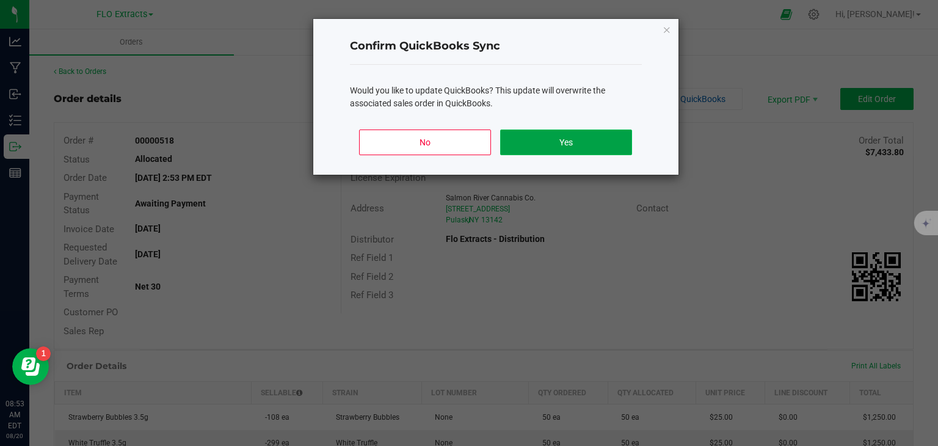
click at [537, 131] on button "Yes" at bounding box center [565, 142] width 131 height 26
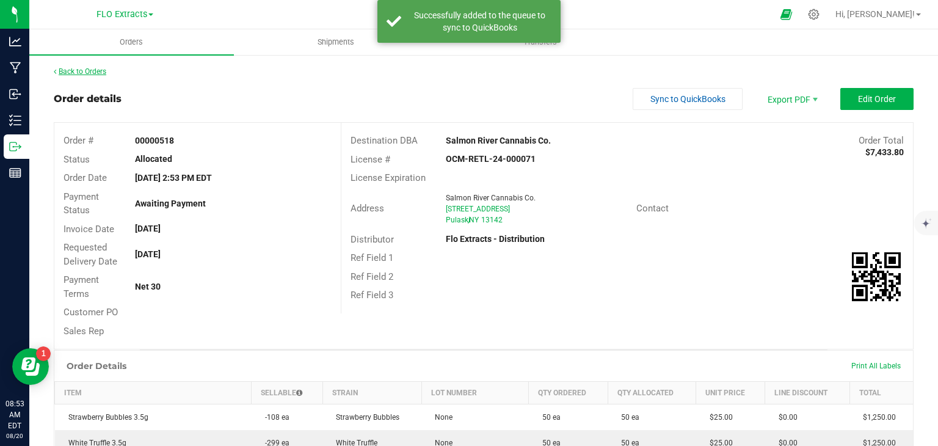
click at [68, 71] on link "Back to Orders" at bounding box center [80, 71] width 53 height 9
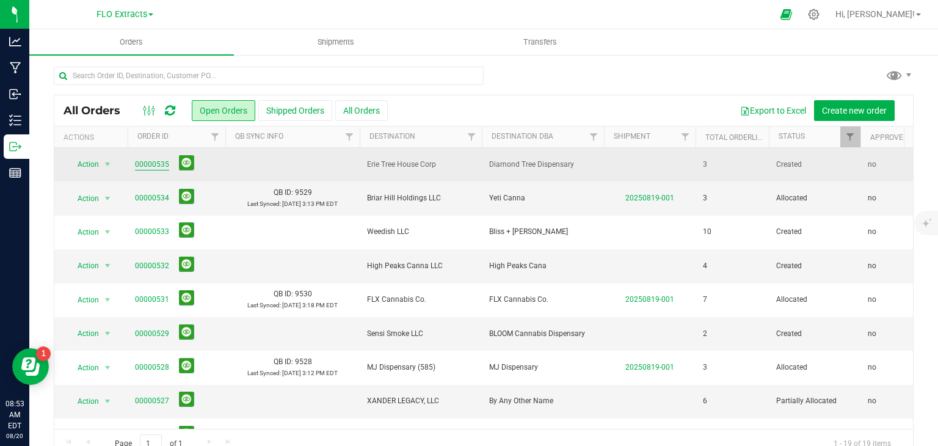
click at [154, 162] on link "00000535" at bounding box center [152, 165] width 34 height 12
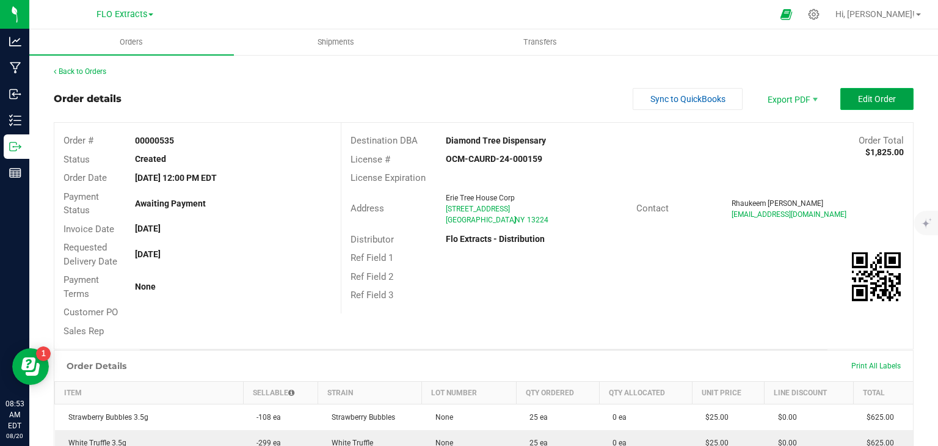
click at [850, 90] on button "Edit Order" at bounding box center [876, 99] width 73 height 22
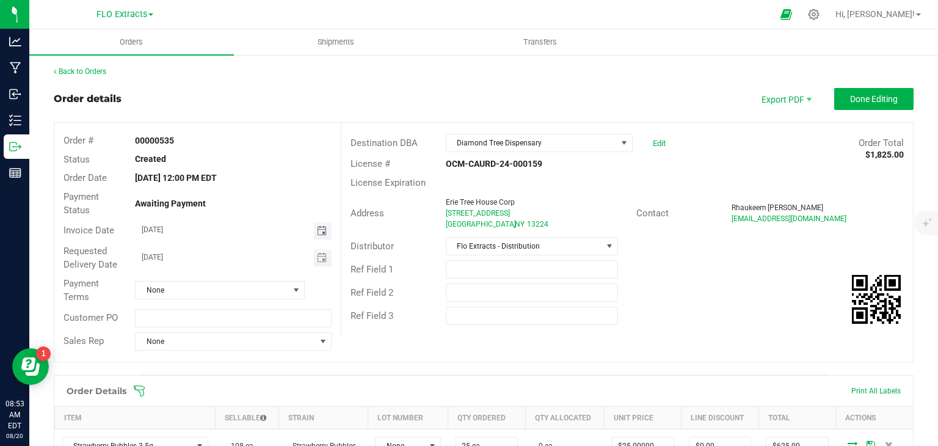
click at [320, 232] on span "Toggle calendar" at bounding box center [322, 231] width 10 height 10
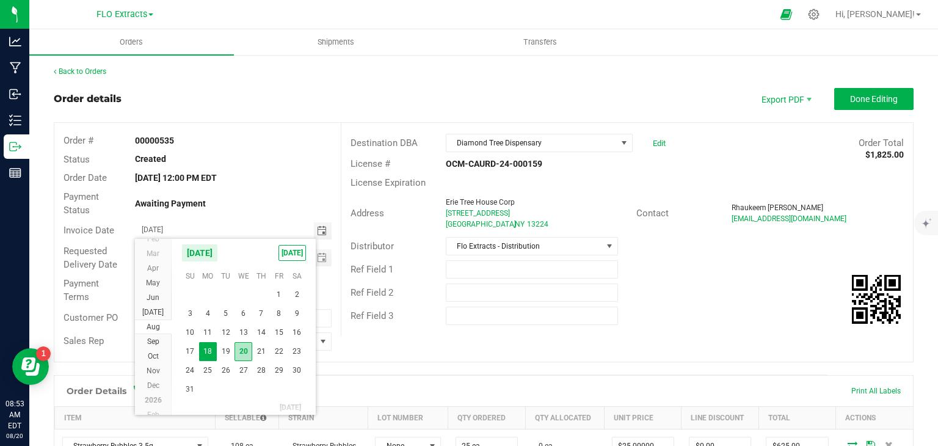
click at [241, 348] on span "20" at bounding box center [243, 351] width 18 height 19
type input "[DATE]"
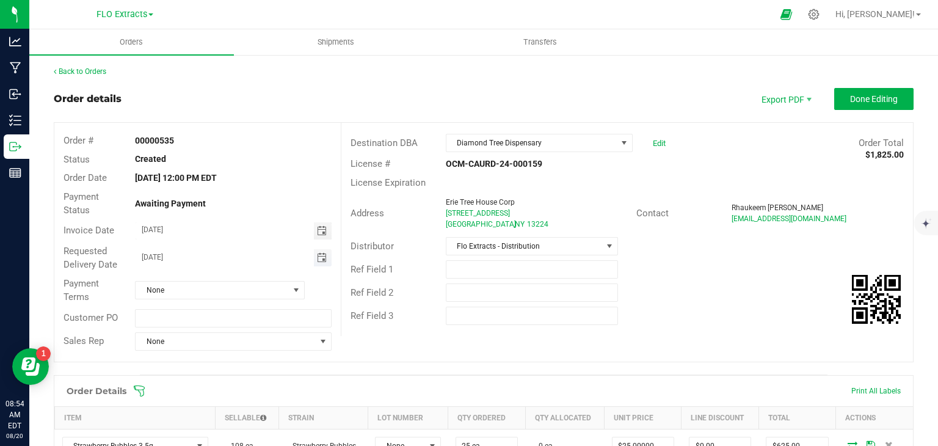
click at [323, 256] on span "Toggle calendar" at bounding box center [322, 258] width 10 height 10
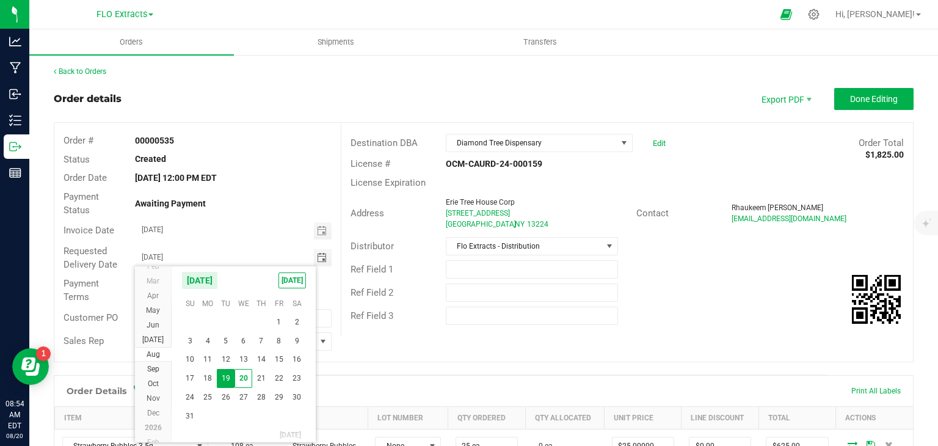
click at [256, 376] on span "21" at bounding box center [261, 378] width 18 height 19
type input "[DATE]"
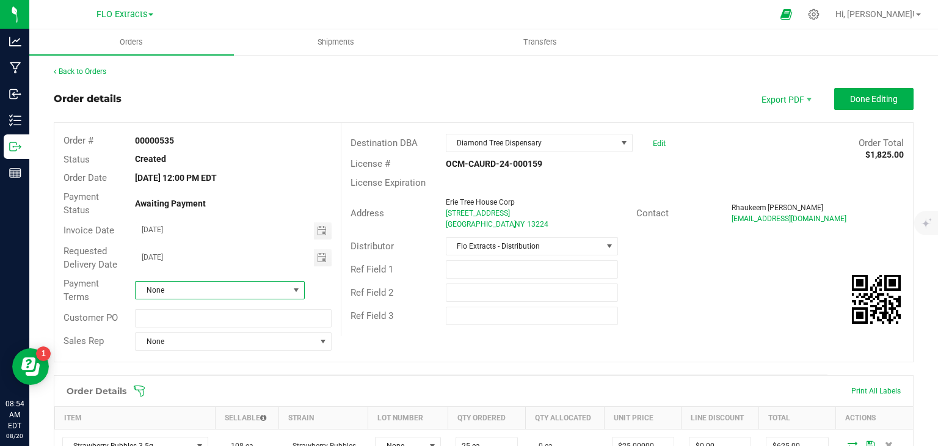
click at [210, 291] on span "None" at bounding box center [212, 289] width 153 height 17
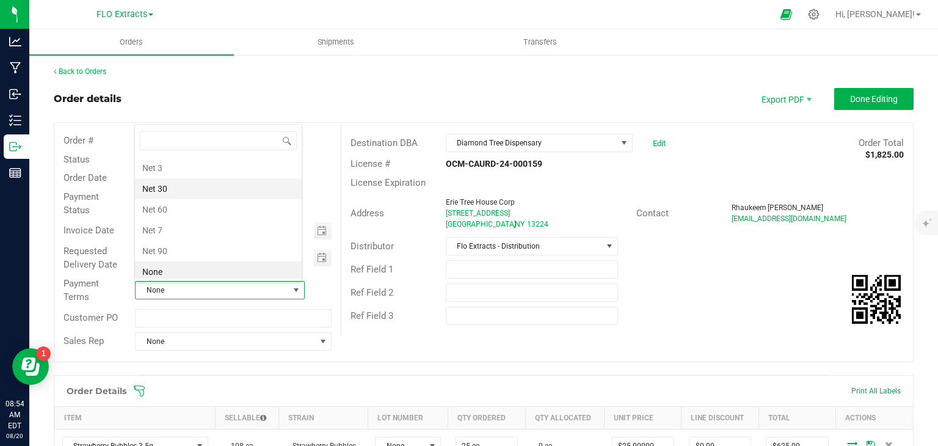
click at [172, 190] on li "Net 30" at bounding box center [218, 188] width 167 height 21
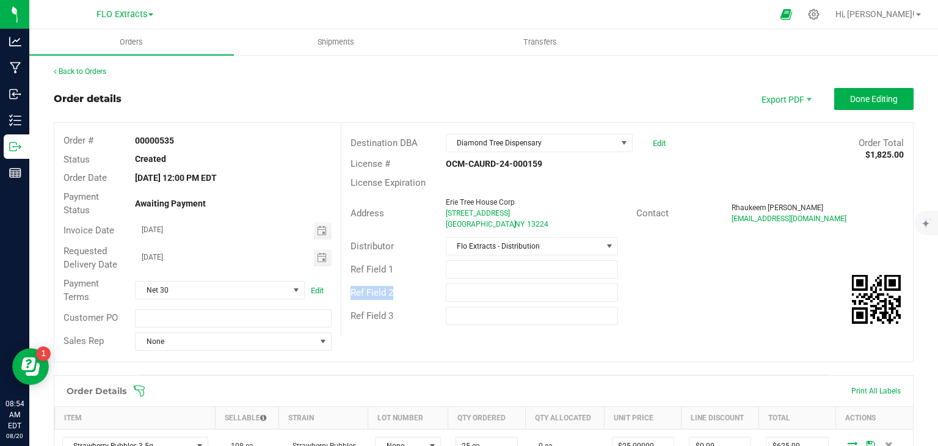
click at [694, 285] on div "Destination DBA Diamond Tree Dispensary Edit Order Total $1,825.00 License # OC…" at bounding box center [627, 229] width 572 height 213
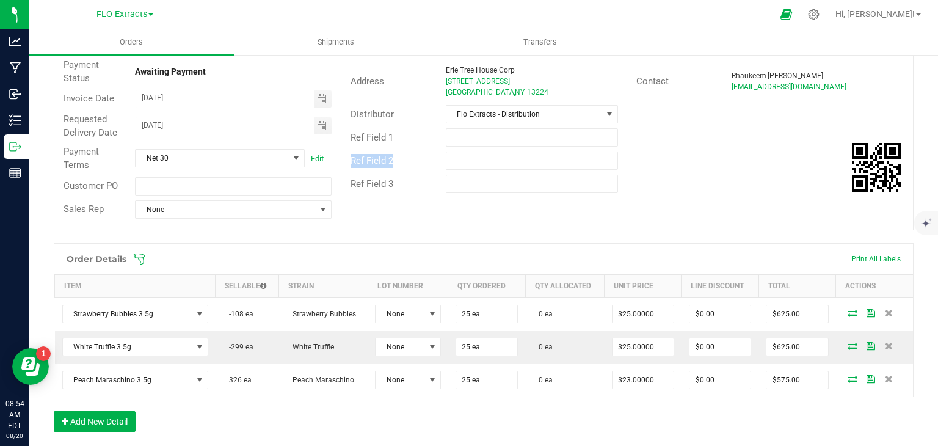
scroll to position [0, 0]
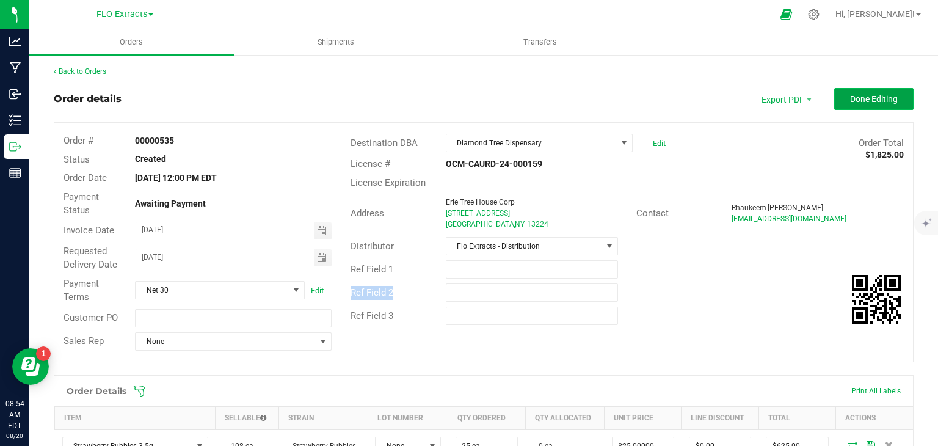
click at [868, 103] on span "Done Editing" at bounding box center [874, 99] width 48 height 10
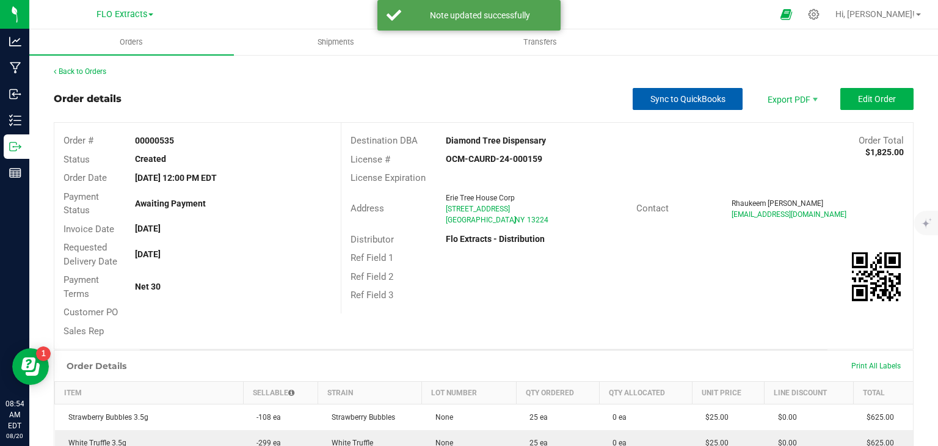
click at [658, 98] on span "Sync to QuickBooks" at bounding box center [687, 99] width 75 height 10
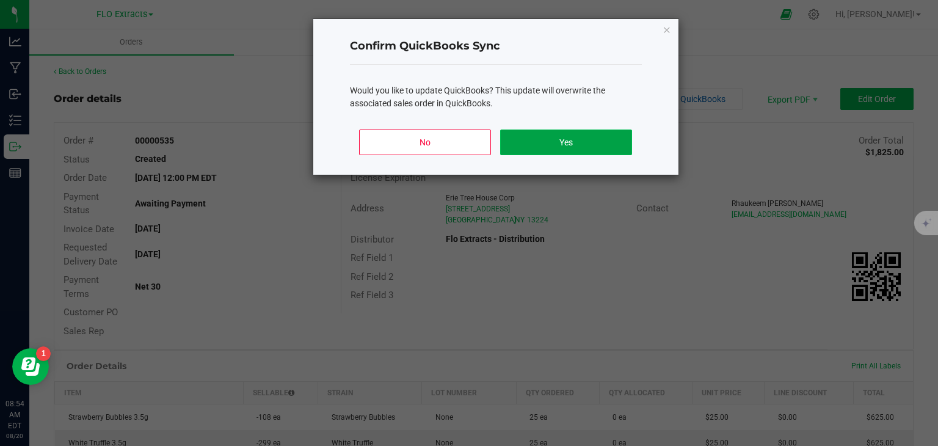
click at [592, 143] on button "Yes" at bounding box center [565, 142] width 131 height 26
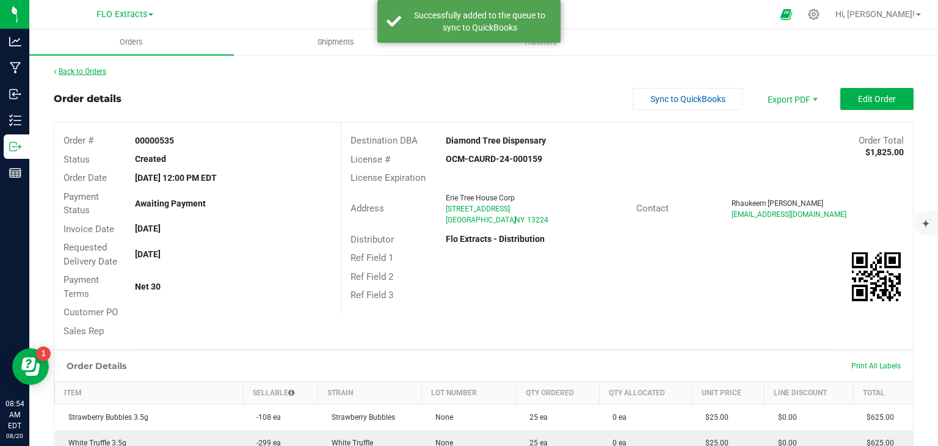
click at [76, 69] on link "Back to Orders" at bounding box center [80, 71] width 53 height 9
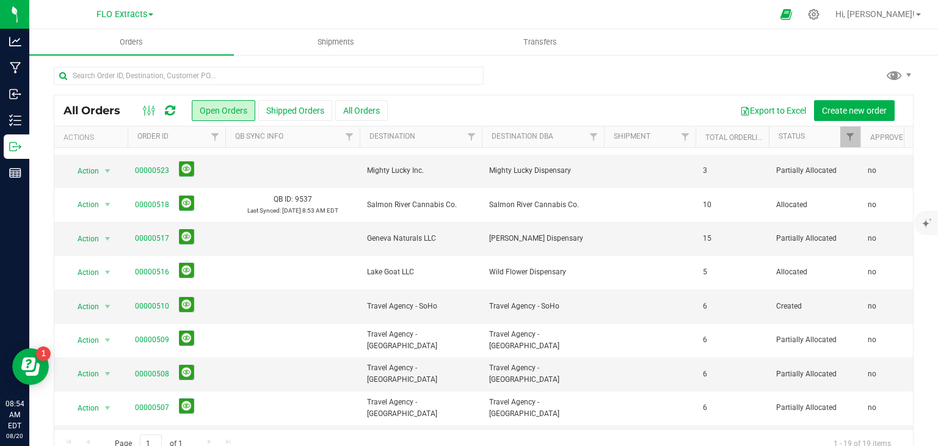
scroll to position [305, 0]
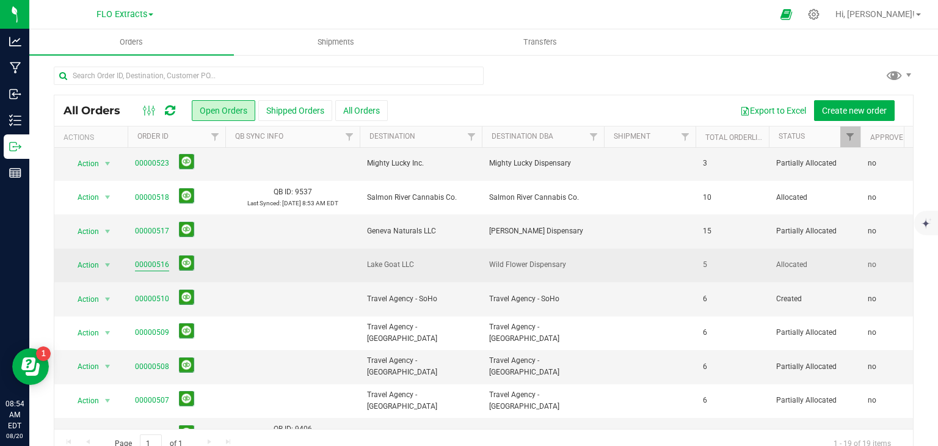
click at [159, 262] on link "00000516" at bounding box center [152, 265] width 34 height 12
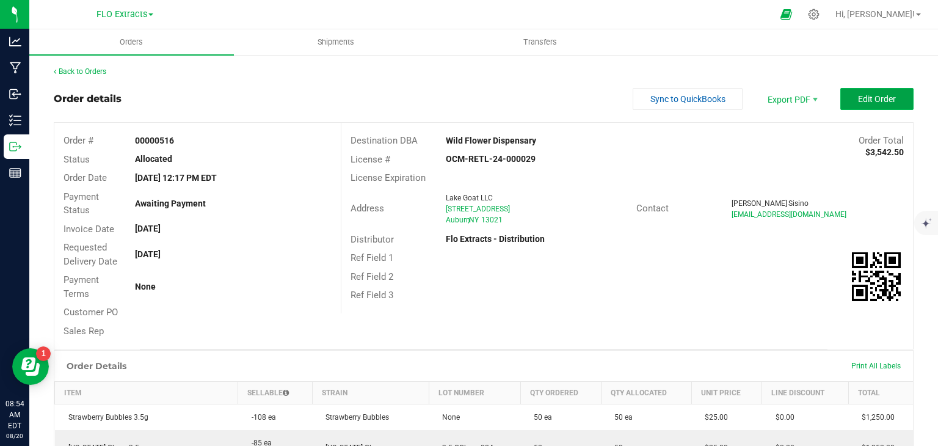
click at [879, 103] on span "Edit Order" at bounding box center [877, 99] width 38 height 10
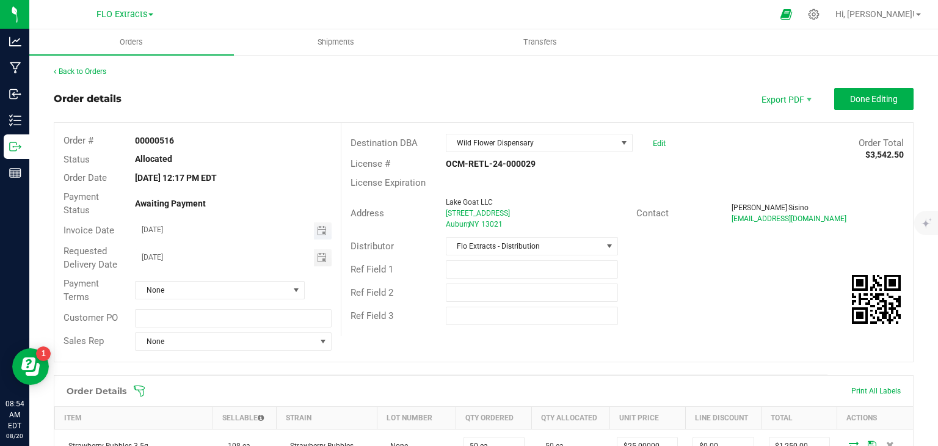
click at [324, 229] on span "Toggle calendar" at bounding box center [323, 230] width 18 height 17
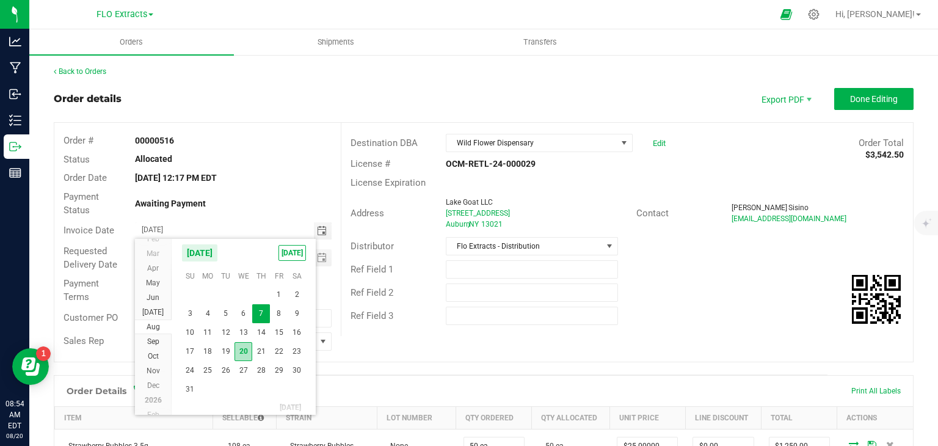
click at [242, 348] on span "20" at bounding box center [243, 351] width 18 height 19
type input "[DATE]"
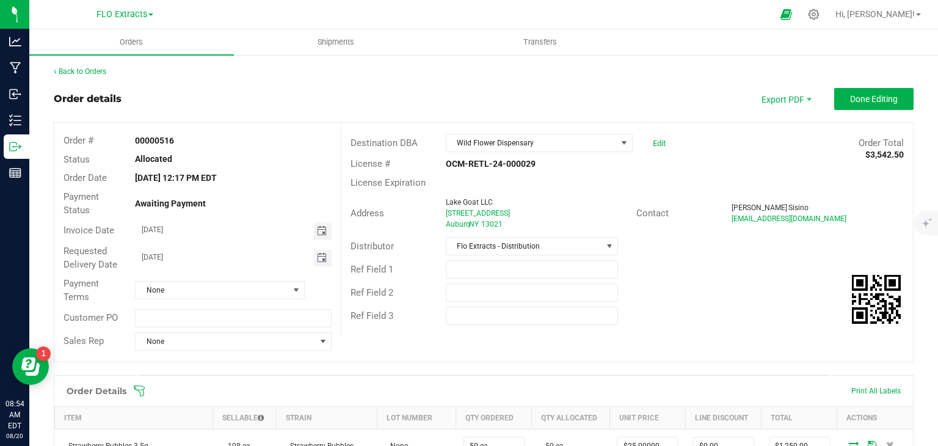
click at [322, 259] on span "Toggle calendar" at bounding box center [322, 258] width 10 height 10
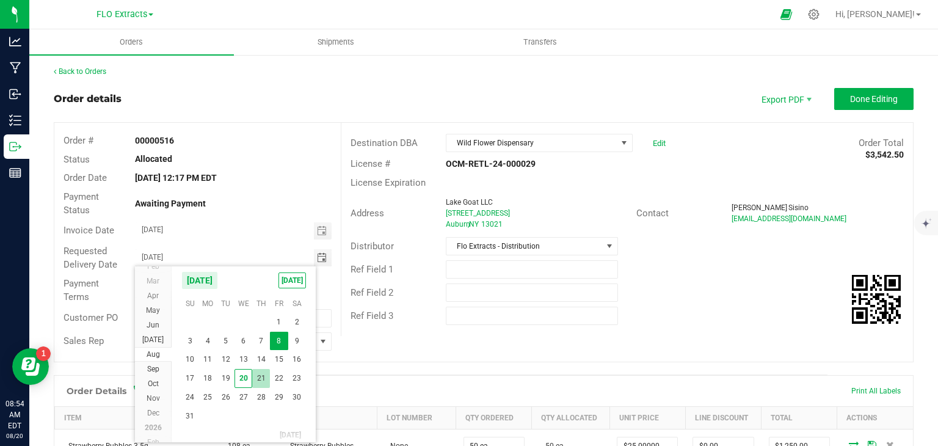
click at [259, 375] on span "21" at bounding box center [261, 378] width 18 height 19
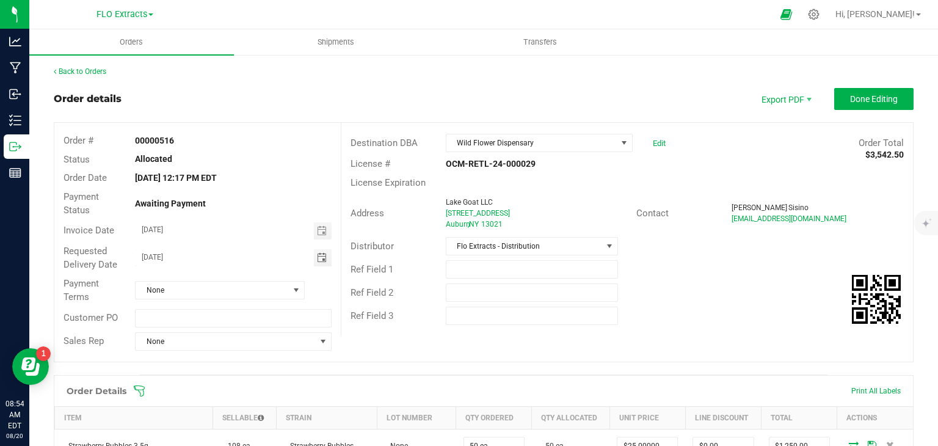
type input "[DATE]"
click at [281, 290] on span "None" at bounding box center [212, 289] width 153 height 17
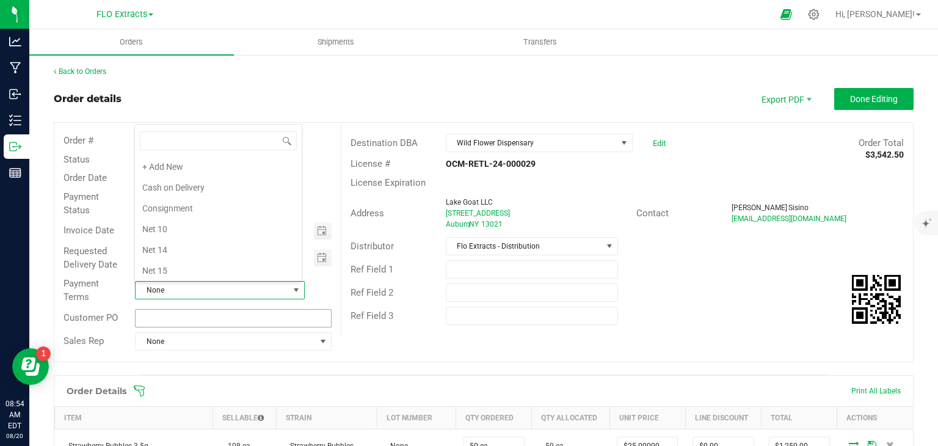
scroll to position [18, 165]
click at [181, 186] on li "Net 30" at bounding box center [218, 188] width 167 height 21
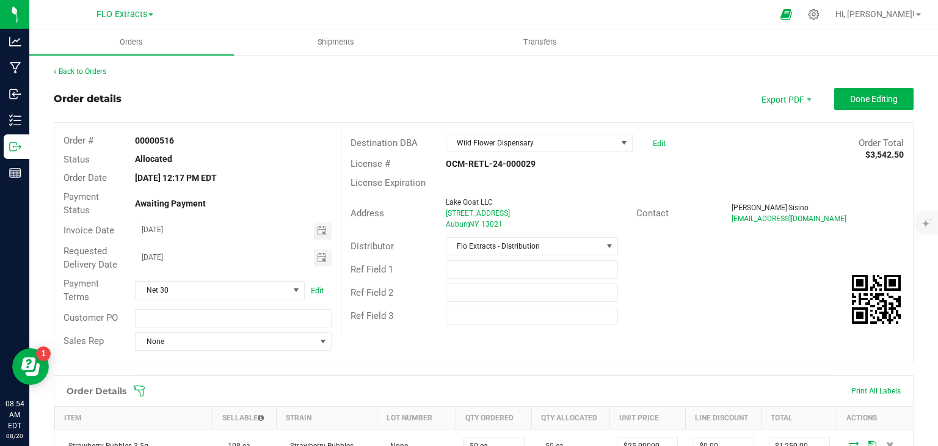
click at [674, 308] on div "Ref Field 3" at bounding box center [627, 315] width 572 height 23
click at [860, 100] on span "Done Editing" at bounding box center [874, 99] width 48 height 10
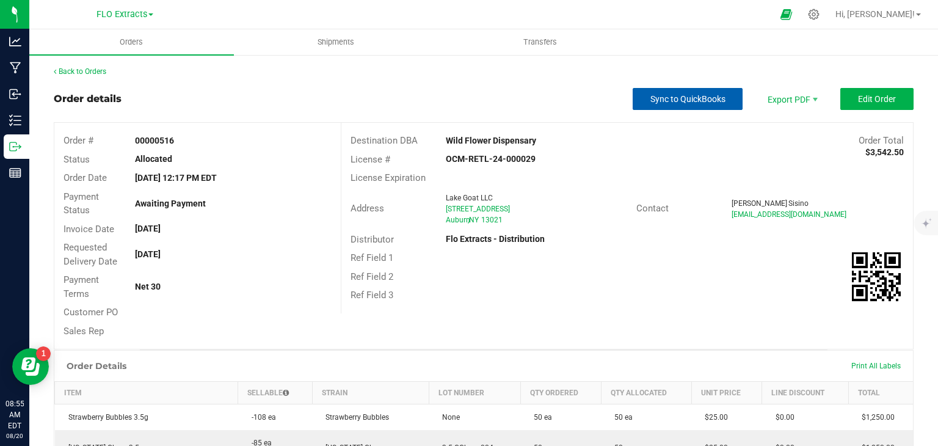
click at [661, 98] on span "Sync to QuickBooks" at bounding box center [687, 99] width 75 height 10
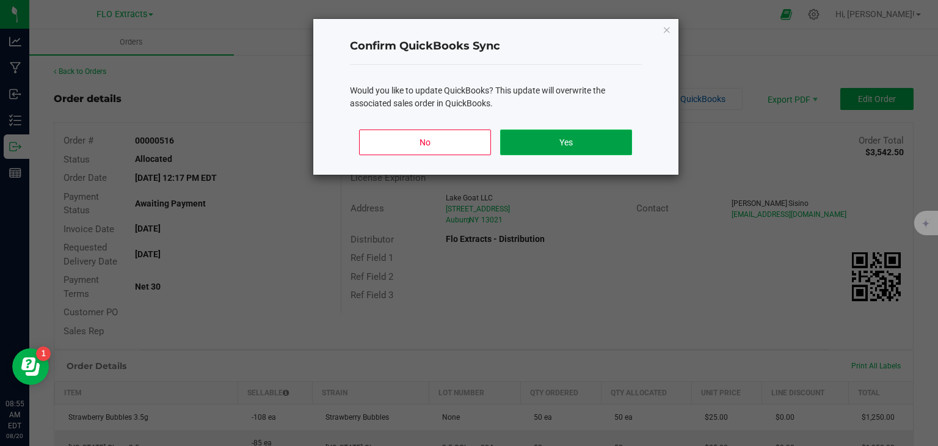
click at [584, 140] on button "Yes" at bounding box center [565, 142] width 131 height 26
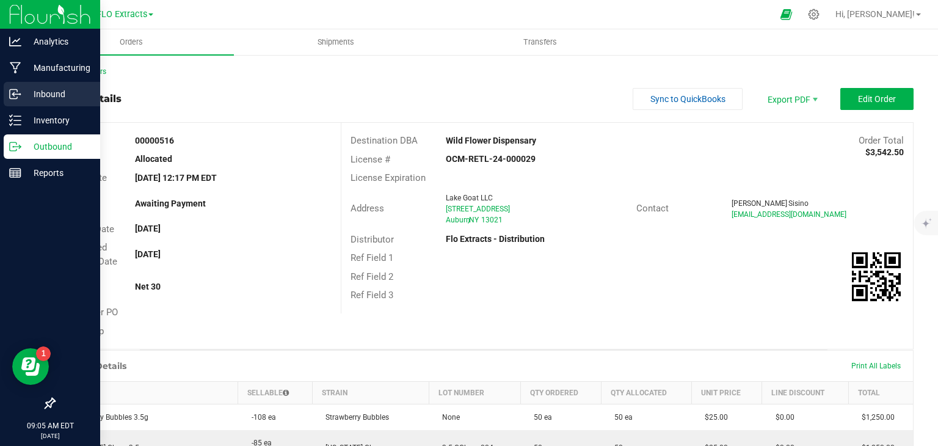
click at [35, 93] on p "Inbound" at bounding box center [57, 94] width 73 height 15
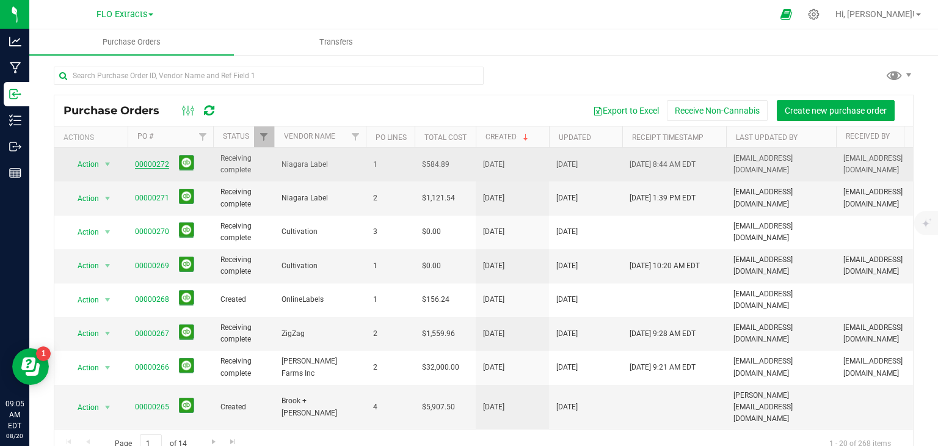
click at [156, 162] on link "00000272" at bounding box center [152, 164] width 34 height 9
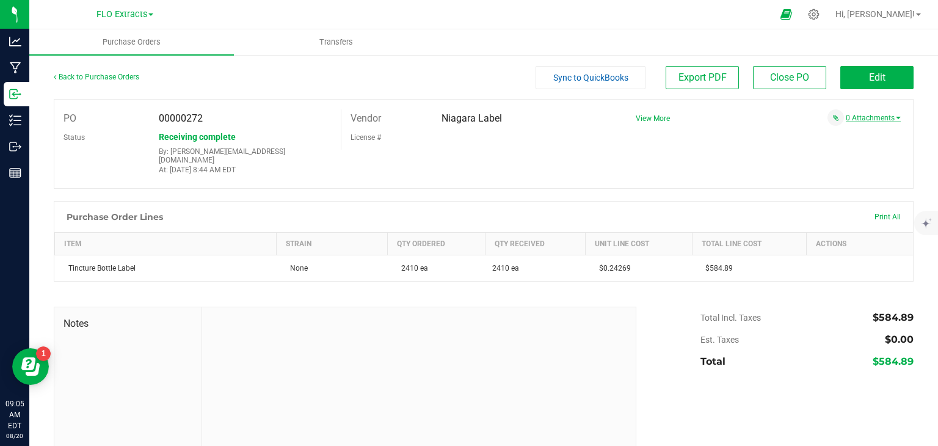
click at [855, 115] on link "0 Attachments" at bounding box center [873, 118] width 55 height 9
click at [860, 136] on button "Attach new document" at bounding box center [861, 134] width 80 height 11
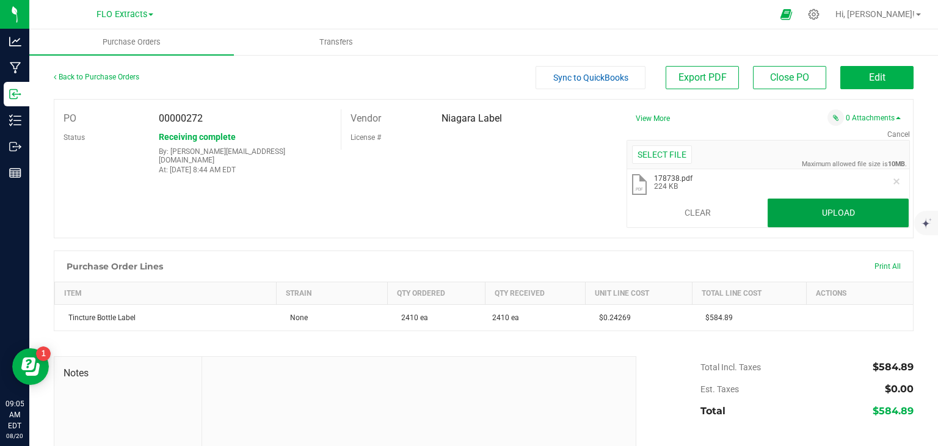
click at [816, 220] on button "Upload" at bounding box center [838, 212] width 141 height 29
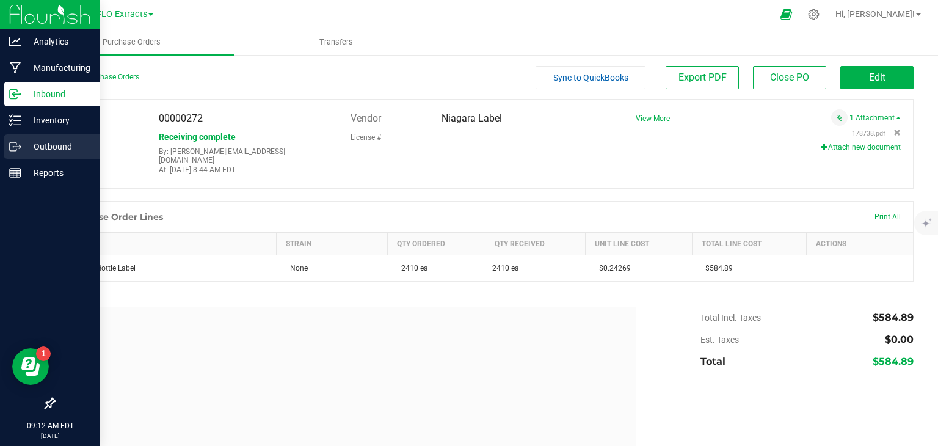
drag, startPoint x: 32, startPoint y: 150, endPoint x: 90, endPoint y: 154, distance: 58.8
click at [32, 150] on p "Outbound" at bounding box center [57, 146] width 73 height 15
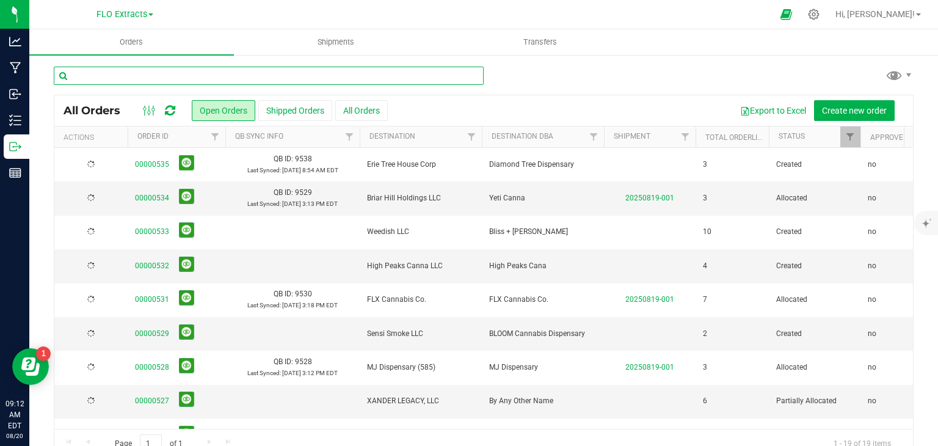
click at [217, 73] on input "text" at bounding box center [269, 76] width 430 height 18
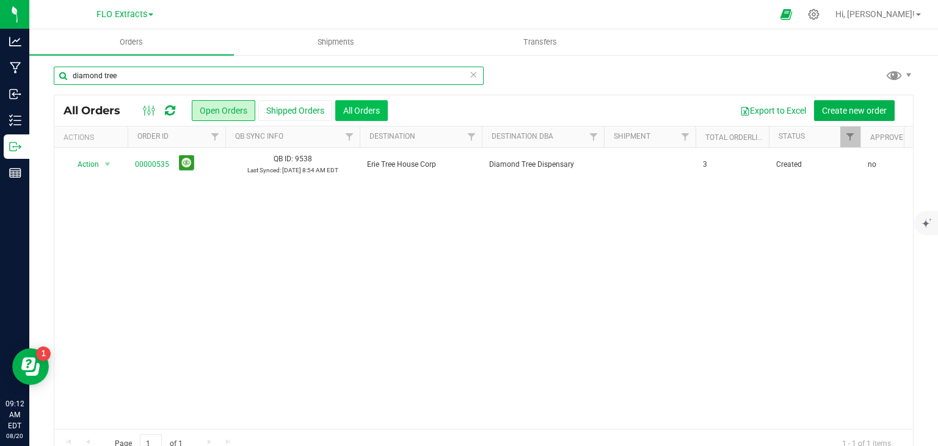
type input "diamond tree"
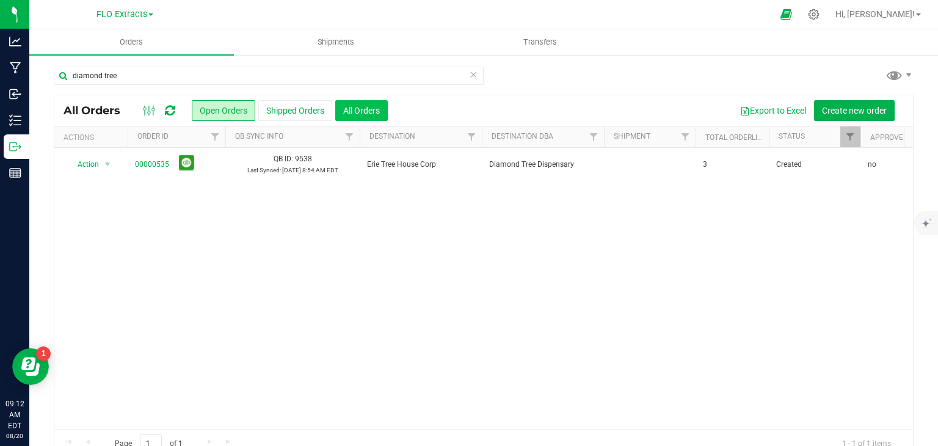
click at [368, 111] on button "All Orders" at bounding box center [361, 110] width 53 height 21
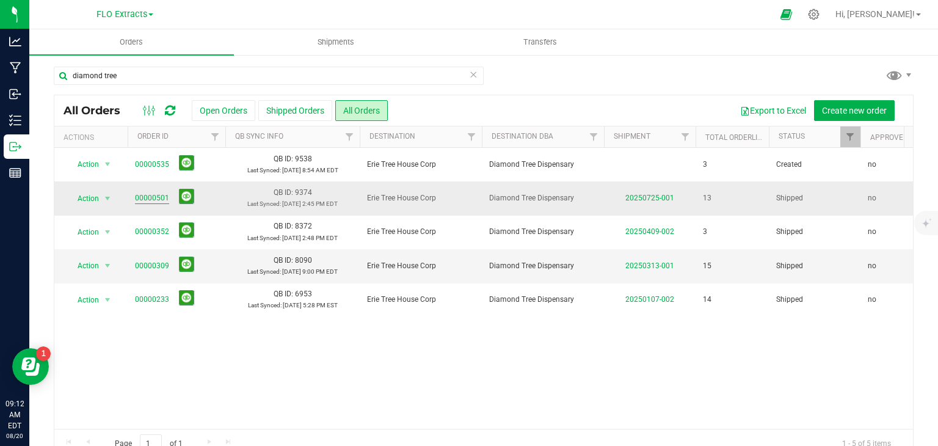
click at [152, 195] on link "00000501" at bounding box center [152, 198] width 34 height 12
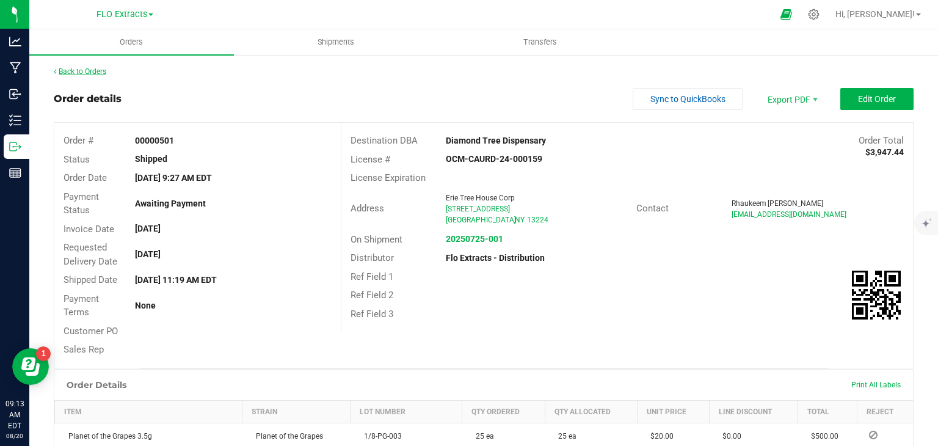
click at [83, 68] on link "Back to Orders" at bounding box center [80, 71] width 53 height 9
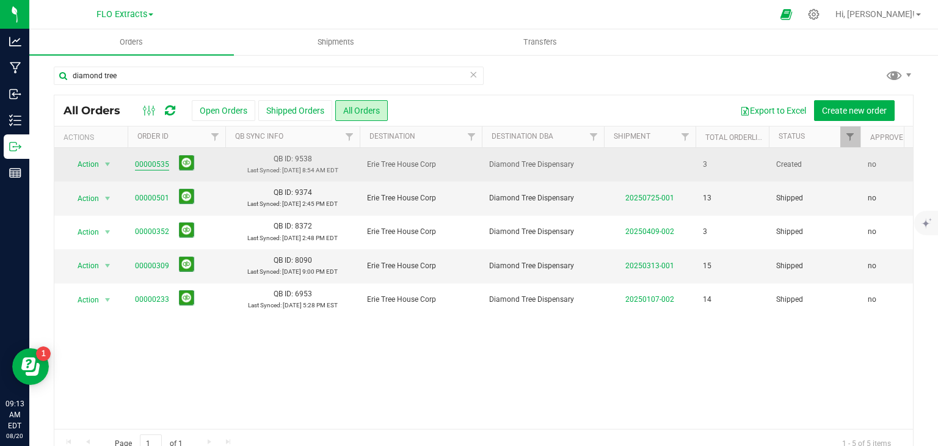
click at [156, 166] on link "00000535" at bounding box center [152, 165] width 34 height 12
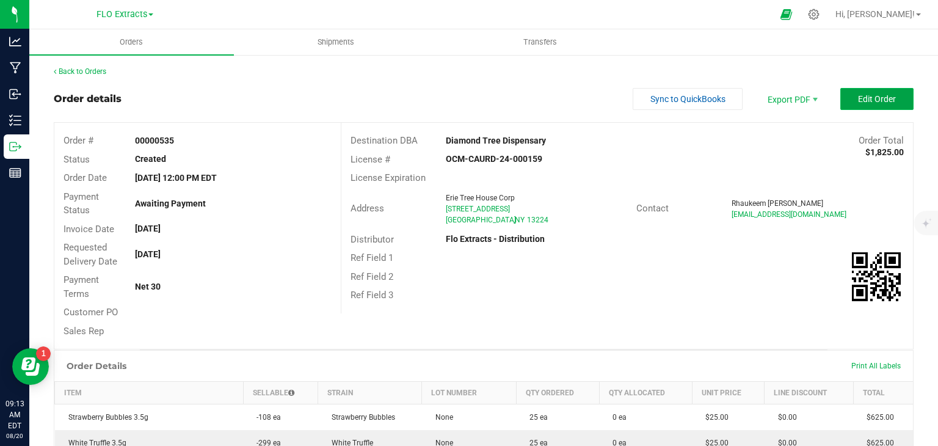
click at [865, 101] on span "Edit Order" at bounding box center [877, 99] width 38 height 10
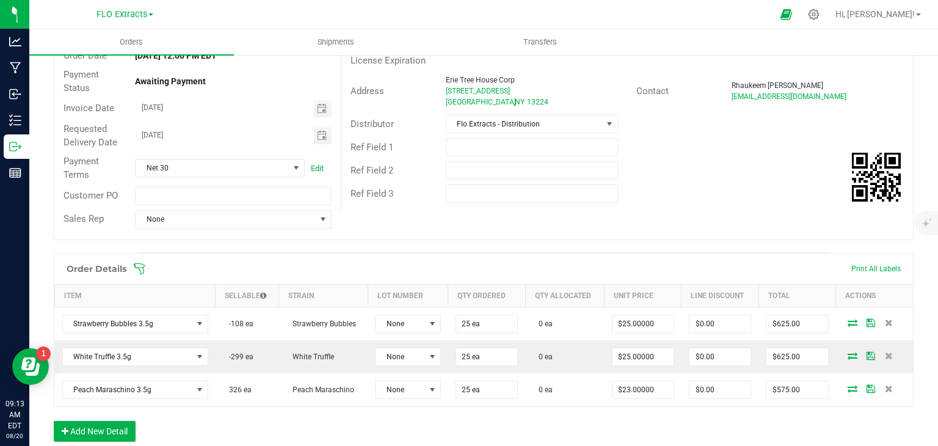
scroll to position [244, 0]
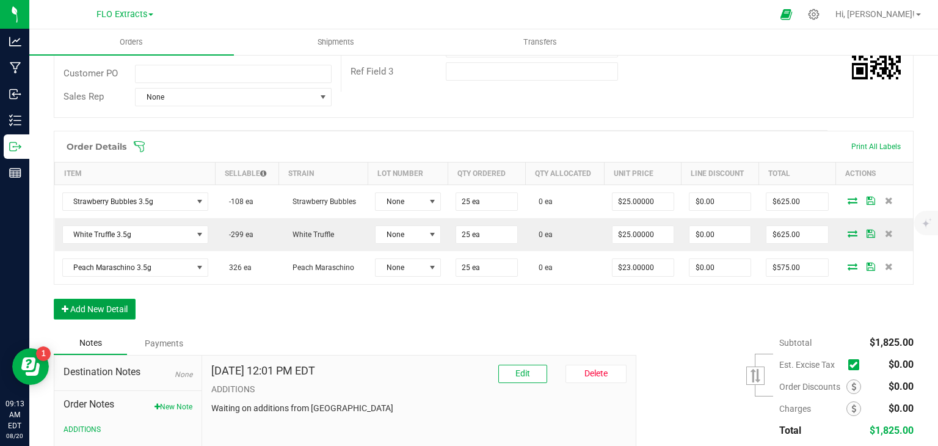
click at [90, 308] on button "Add New Detail" at bounding box center [95, 309] width 82 height 21
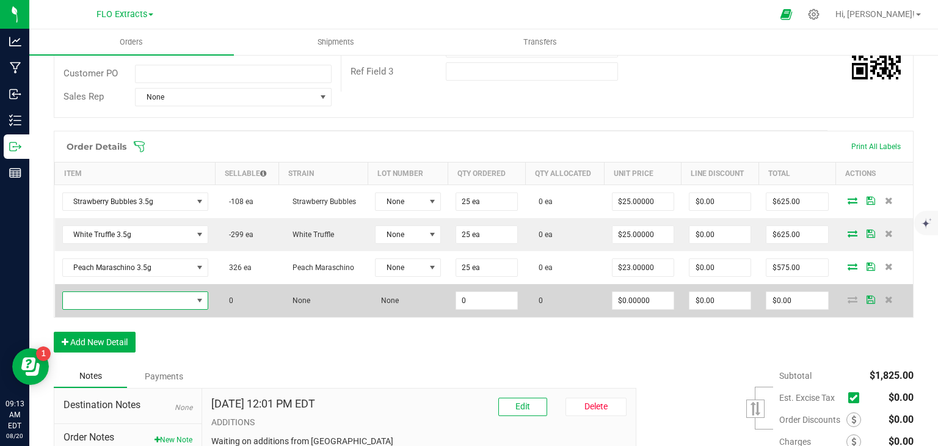
click at [134, 301] on span "NO DATA FOUND" at bounding box center [127, 300] width 129 height 17
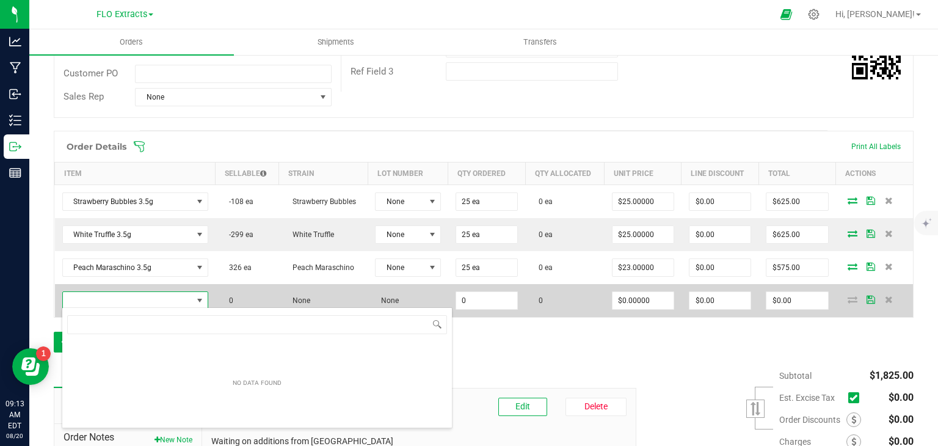
scroll to position [18, 142]
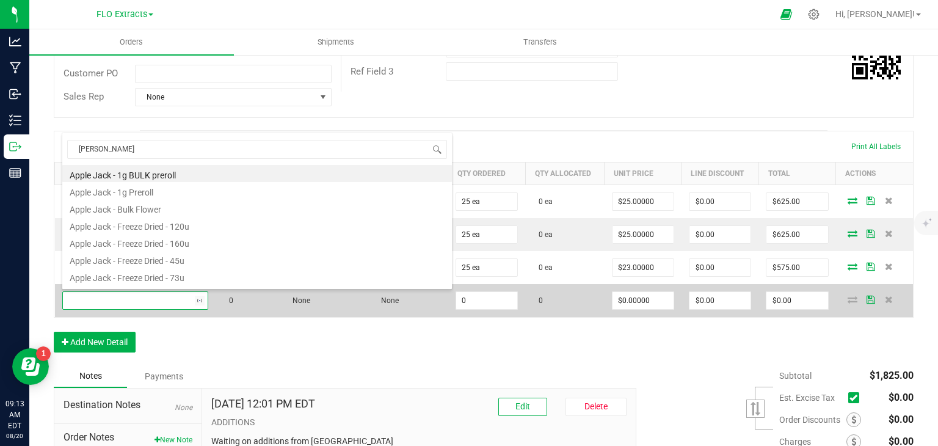
type input "papaya"
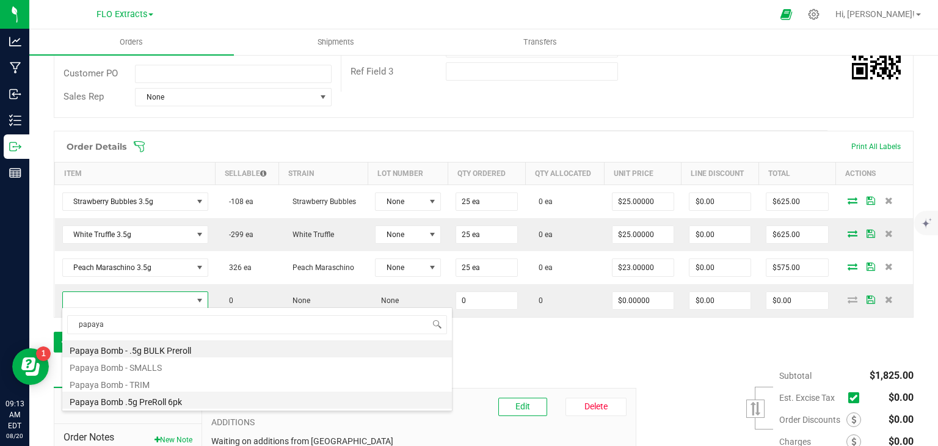
click at [147, 404] on li "Papaya Bomb .5g PreRoll 6pk" at bounding box center [257, 399] width 390 height 17
type input "0 ea"
type input "$15.00000"
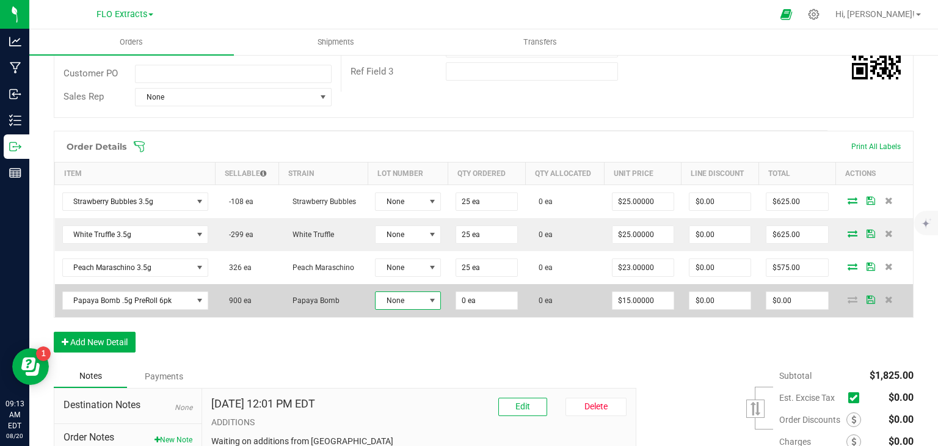
click at [431, 303] on span at bounding box center [432, 300] width 15 height 17
drag, startPoint x: 431, startPoint y: 371, endPoint x: 429, endPoint y: 306, distance: 65.4
click at [430, 371] on li "PR-.5PB-002" at bounding box center [429, 371] width 114 height 21
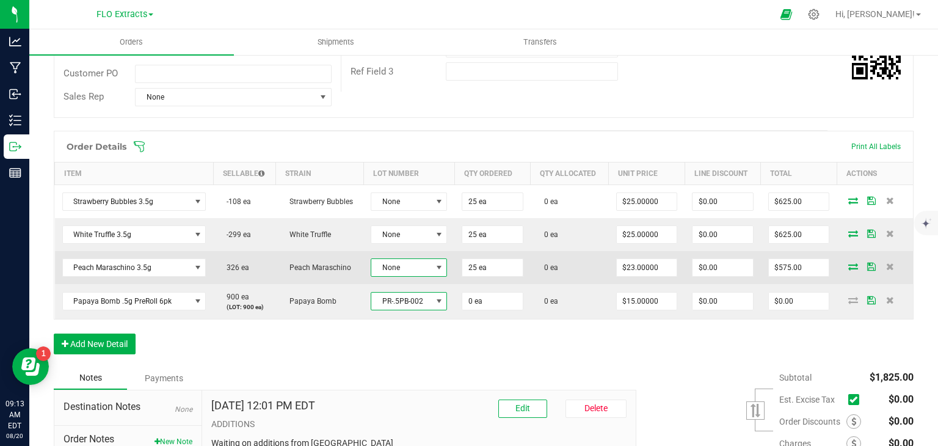
click at [437, 263] on span at bounding box center [439, 268] width 10 height 10
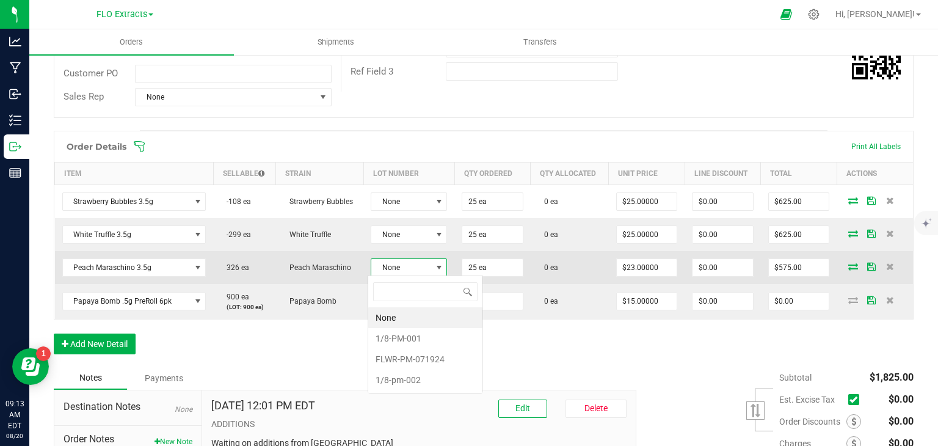
scroll to position [18, 74]
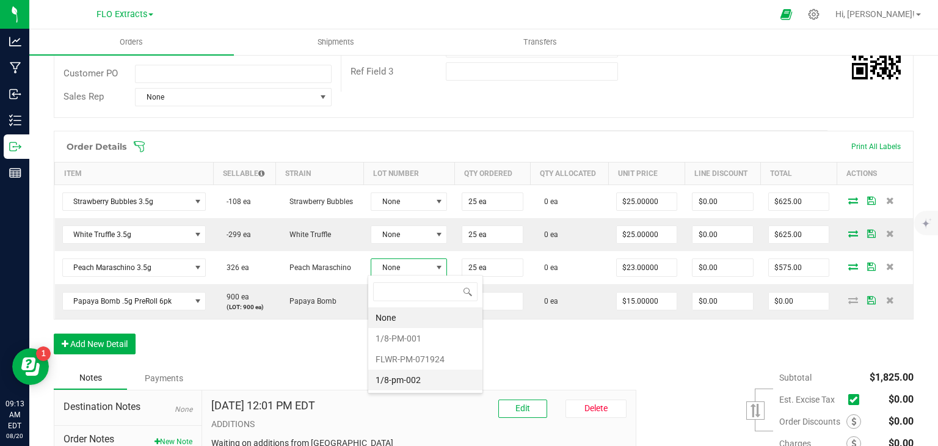
click at [415, 379] on li "1/8-pm-002" at bounding box center [425, 379] width 114 height 21
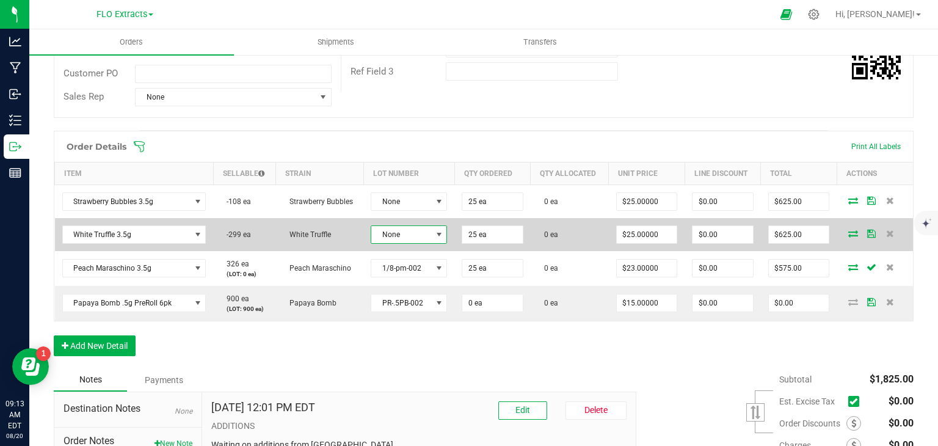
click at [435, 232] on span at bounding box center [439, 235] width 10 height 10
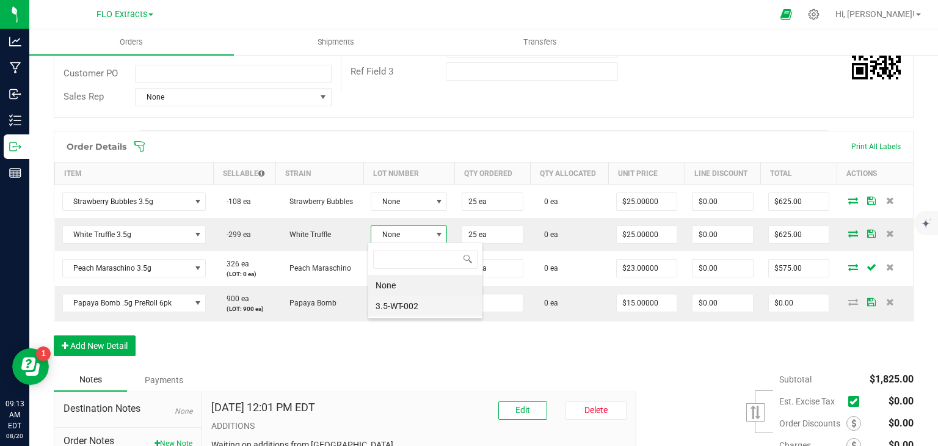
click at [428, 301] on li "3.5-WT-002" at bounding box center [425, 306] width 114 height 21
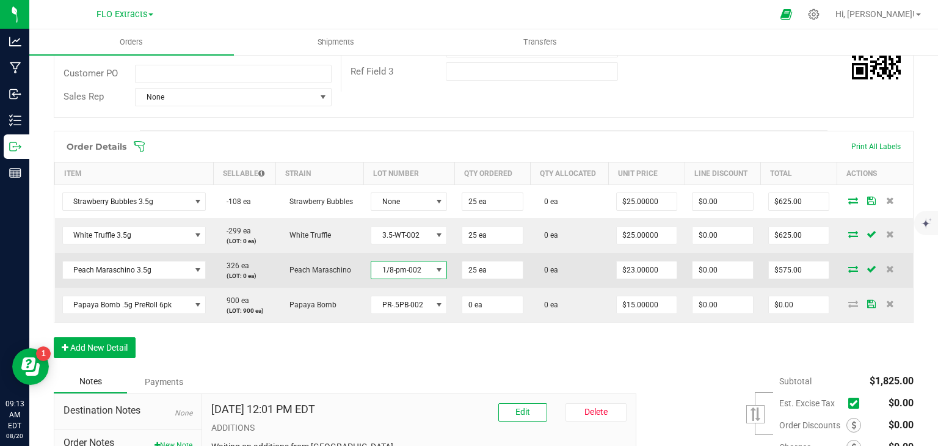
click at [434, 269] on span at bounding box center [439, 270] width 10 height 10
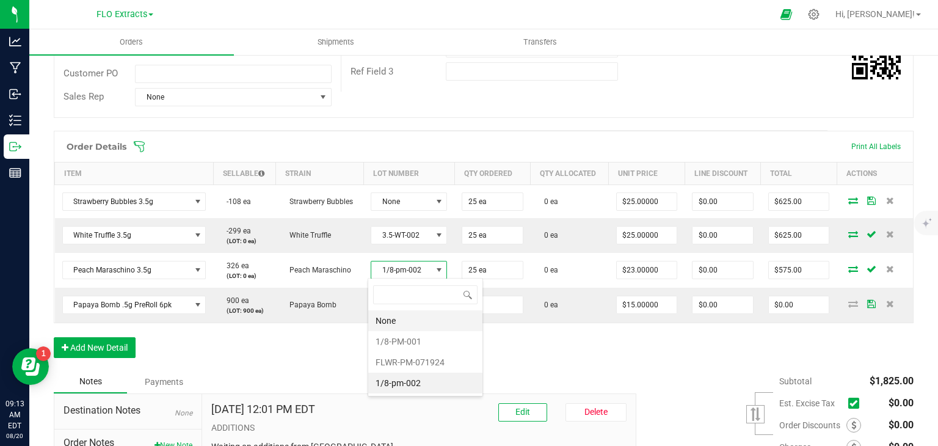
click at [387, 322] on li "None" at bounding box center [425, 320] width 114 height 21
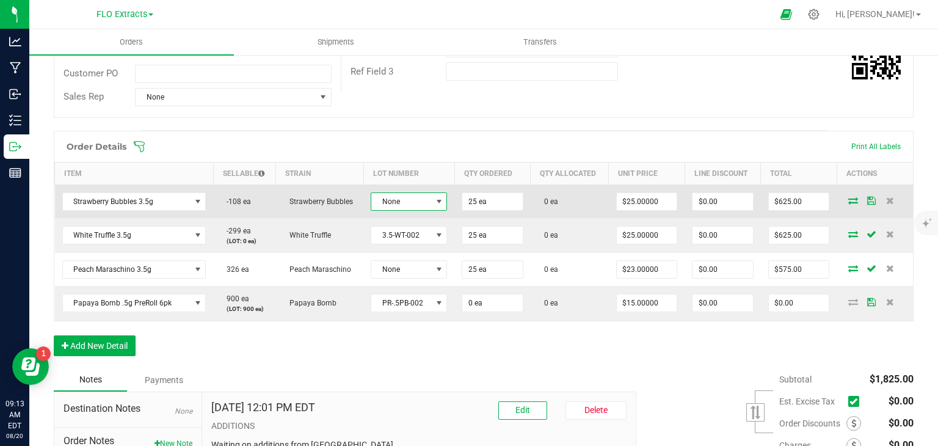
click at [435, 199] on span at bounding box center [439, 202] width 10 height 10
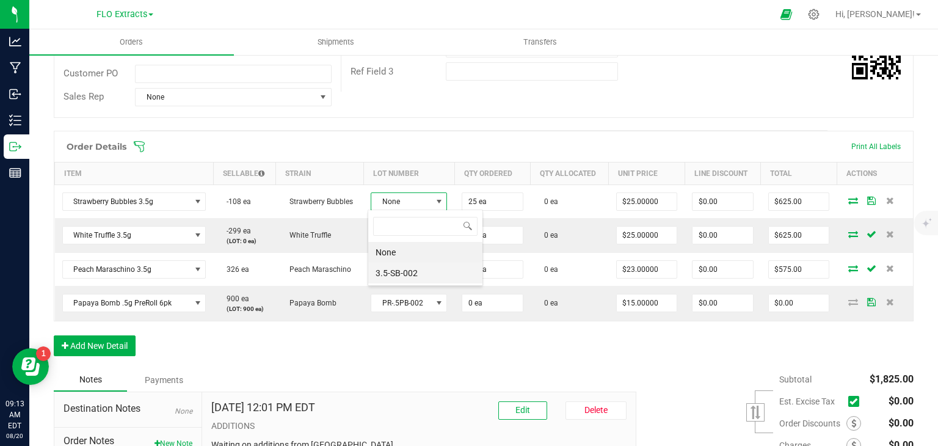
click at [421, 274] on li "3.5-SB-002" at bounding box center [425, 273] width 114 height 21
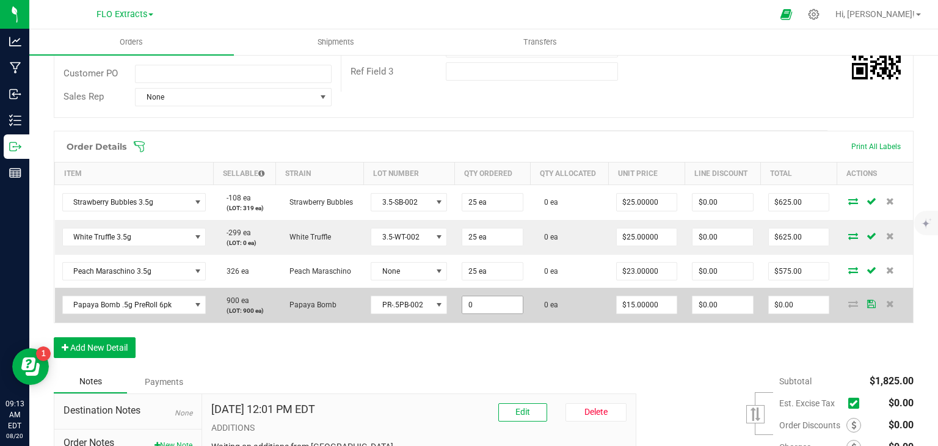
click at [485, 300] on input "0" at bounding box center [492, 304] width 60 height 17
type input "45 ea"
type input "15"
type input "$675.00"
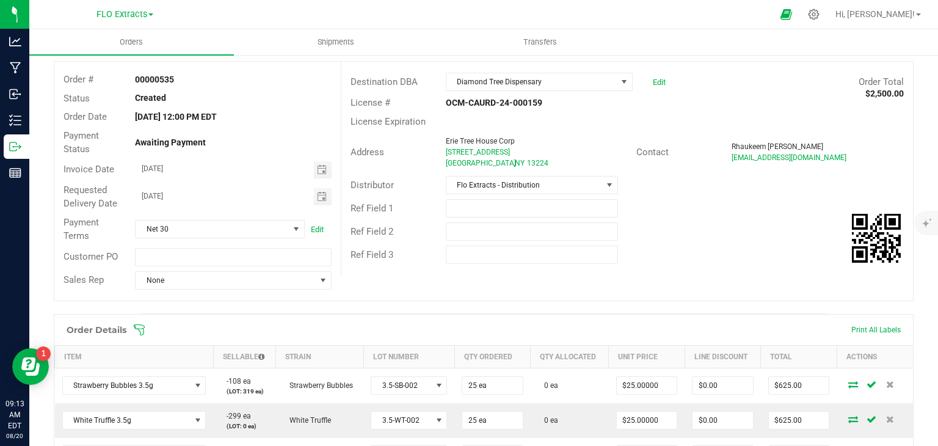
scroll to position [0, 0]
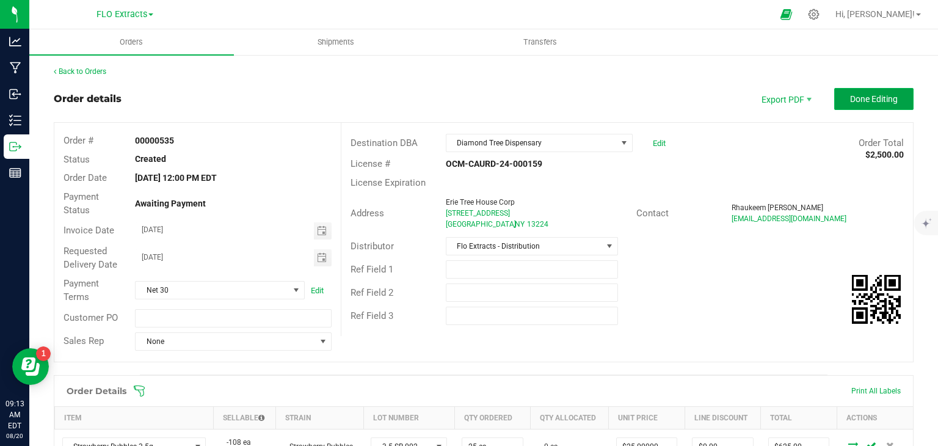
click at [869, 94] on span "Done Editing" at bounding box center [874, 99] width 48 height 10
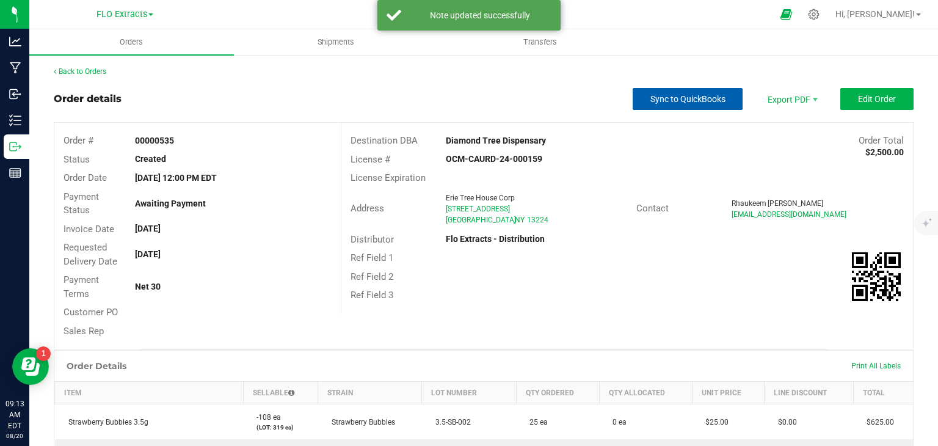
click at [672, 96] on span "Sync to QuickBooks" at bounding box center [687, 99] width 75 height 10
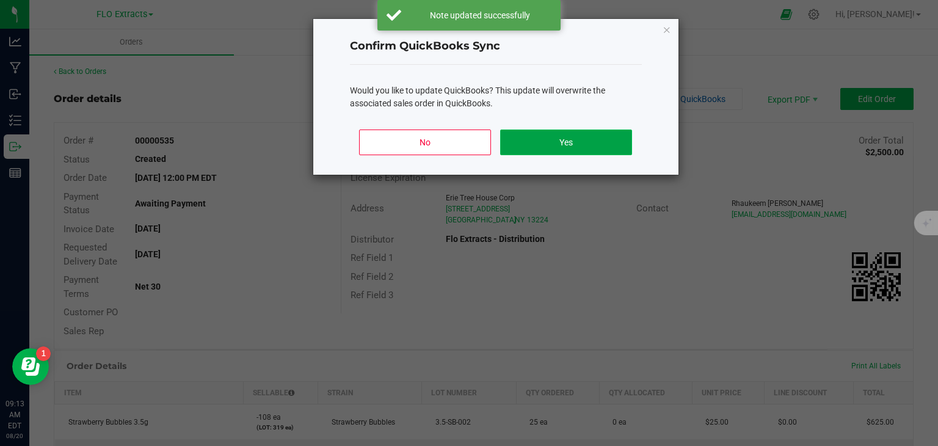
click at [559, 142] on button "Yes" at bounding box center [565, 142] width 131 height 26
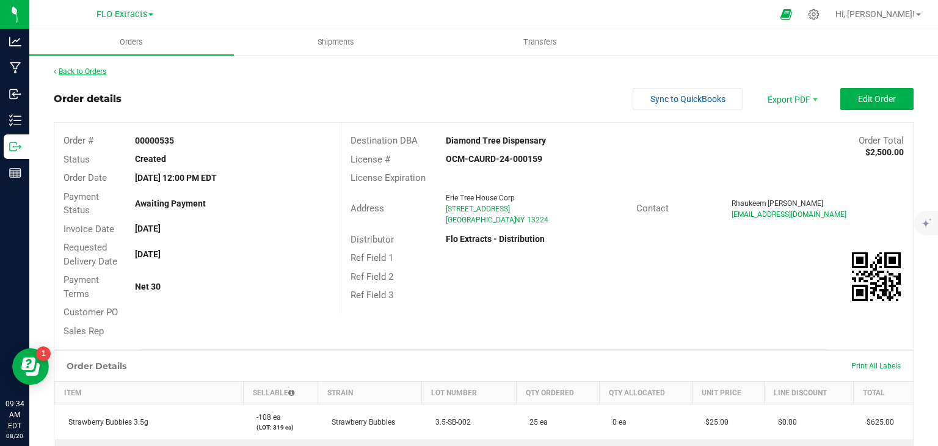
click at [89, 75] on link "Back to Orders" at bounding box center [80, 71] width 53 height 9
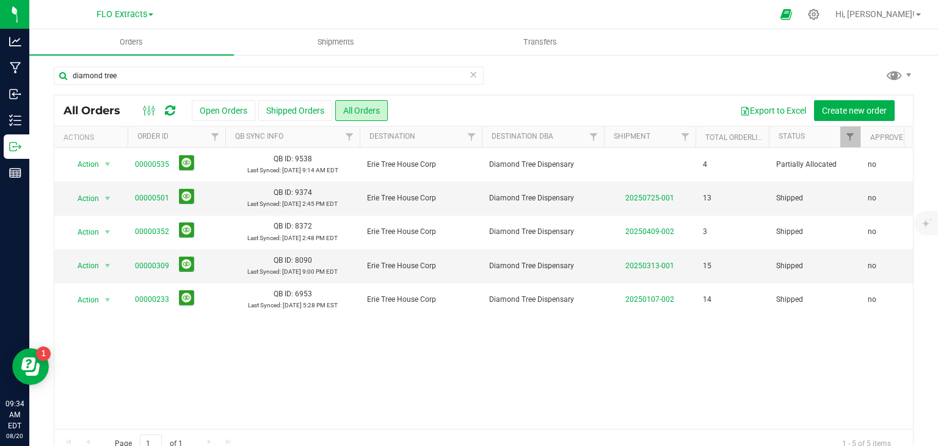
click at [469, 76] on icon at bounding box center [473, 74] width 9 height 15
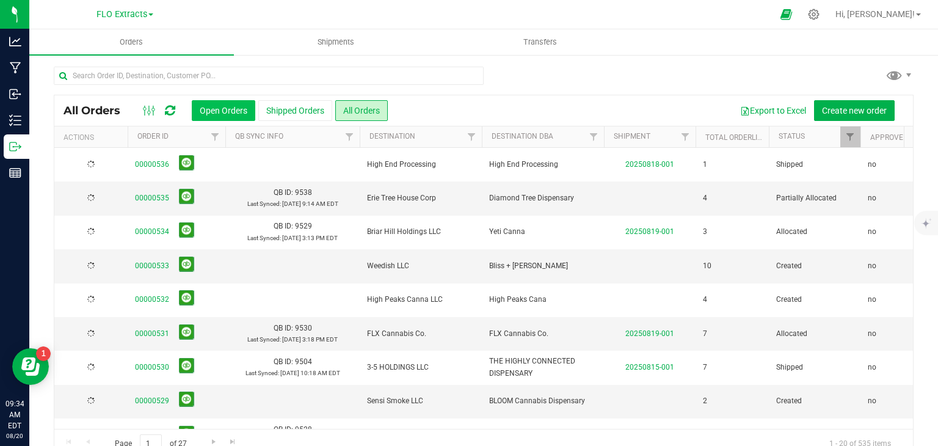
click at [227, 108] on button "Open Orders" at bounding box center [224, 110] width 64 height 21
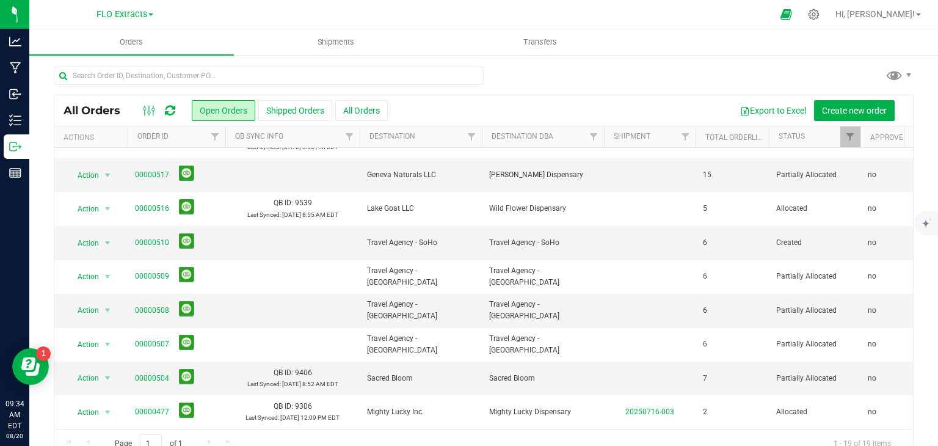
scroll to position [368, 0]
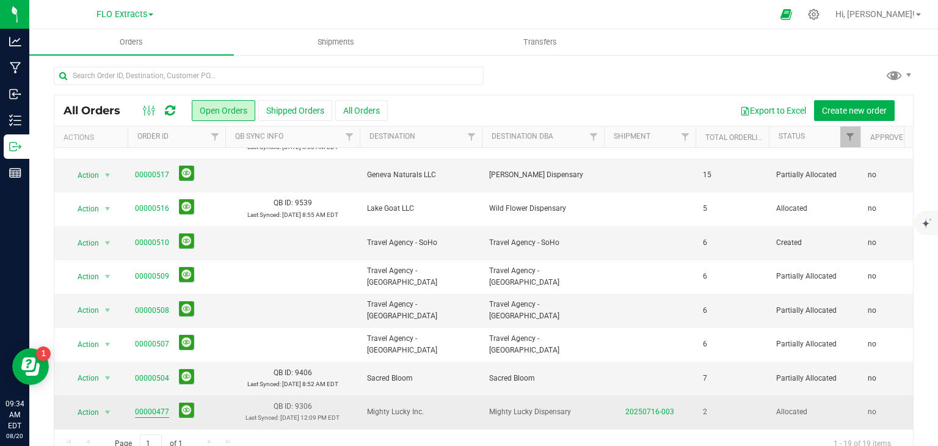
click at [154, 406] on link "00000477" at bounding box center [152, 412] width 34 height 12
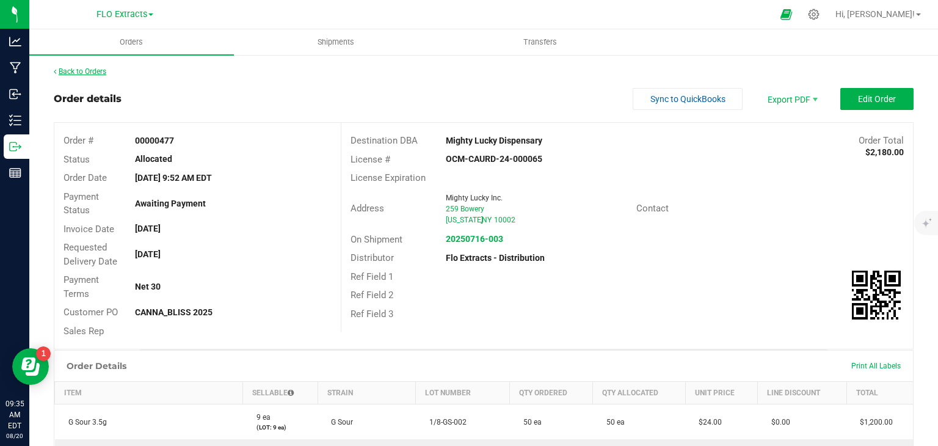
click at [87, 70] on link "Back to Orders" at bounding box center [80, 71] width 53 height 9
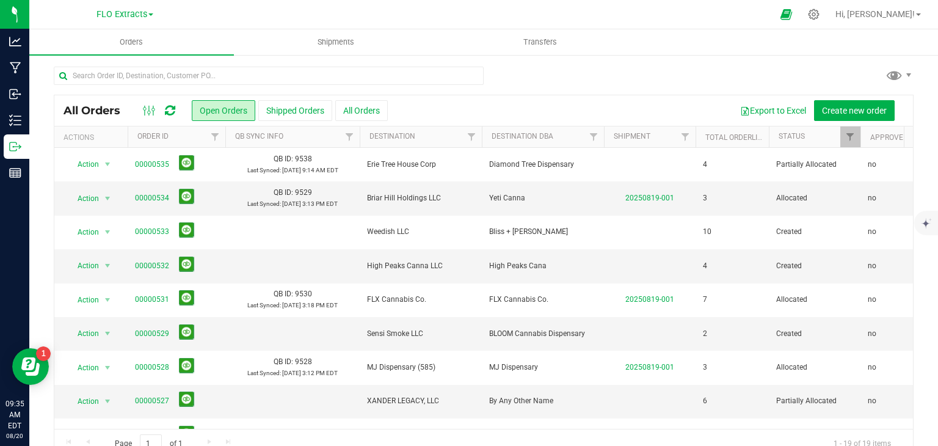
scroll to position [368, 0]
